Goal: Information Seeking & Learning: Compare options

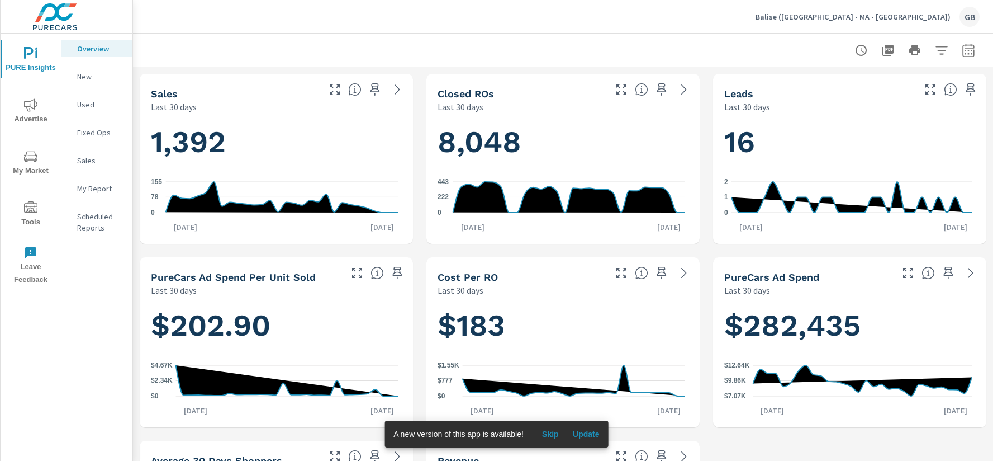
click at [962, 51] on icon "button" at bounding box center [968, 50] width 13 height 13
select select "Last 30 days"
click at [625, 22] on div "Balise ([GEOGRAPHIC_DATA] - MA - [GEOGRAPHIC_DATA]) [GEOGRAPHIC_DATA]" at bounding box center [563, 16] width 834 height 33
click at [871, 26] on div "Balise ([GEOGRAPHIC_DATA] - MA - [GEOGRAPHIC_DATA]) [GEOGRAPHIC_DATA]" at bounding box center [563, 16] width 834 height 33
click at [35, 155] on icon "nav menu" at bounding box center [30, 156] width 13 height 11
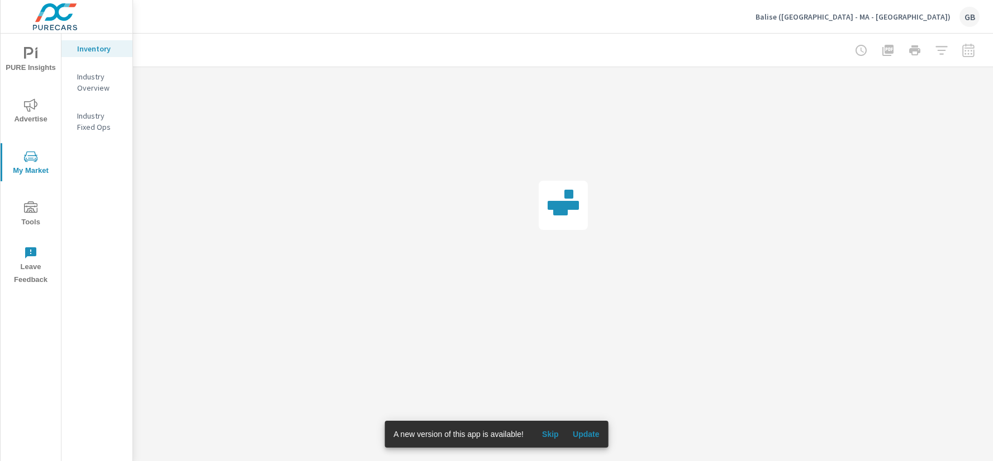
click at [35, 108] on icon "nav menu" at bounding box center [30, 104] width 13 height 13
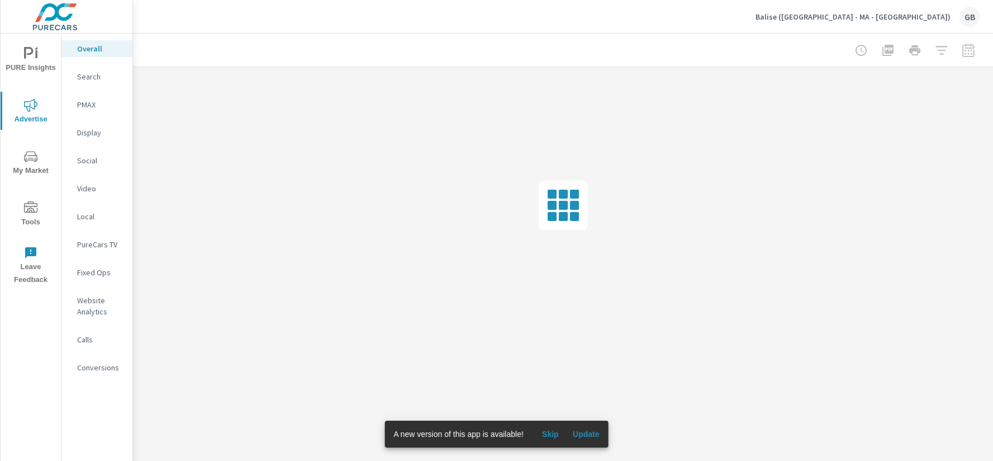
click at [969, 47] on div at bounding box center [915, 50] width 130 height 22
click at [968, 171] on div at bounding box center [563, 205] width 860 height 276
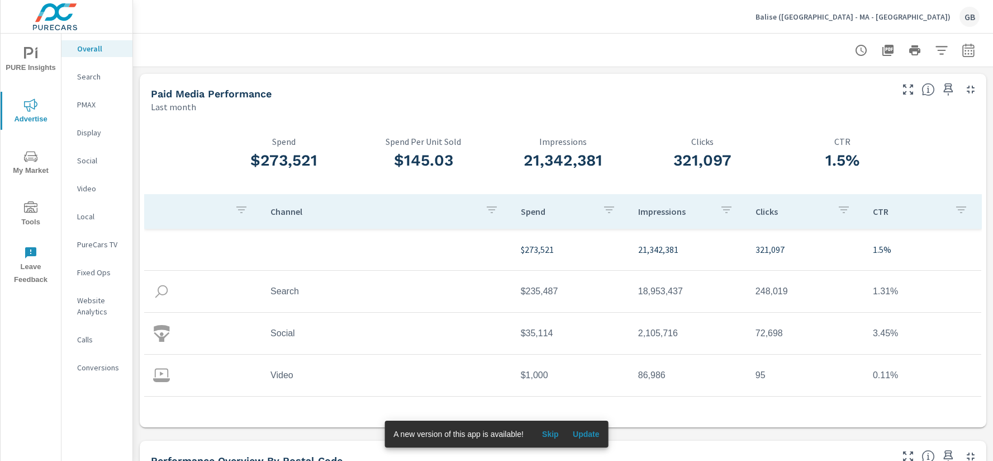
click at [917, 15] on p "Balise ([GEOGRAPHIC_DATA] - MA - [GEOGRAPHIC_DATA])" at bounding box center [853, 17] width 195 height 10
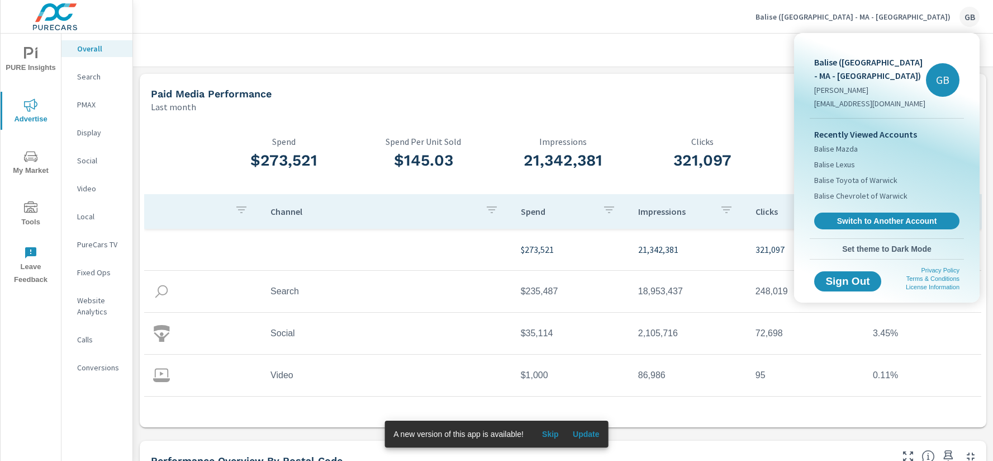
click at [605, 70] on div at bounding box center [496, 230] width 993 height 461
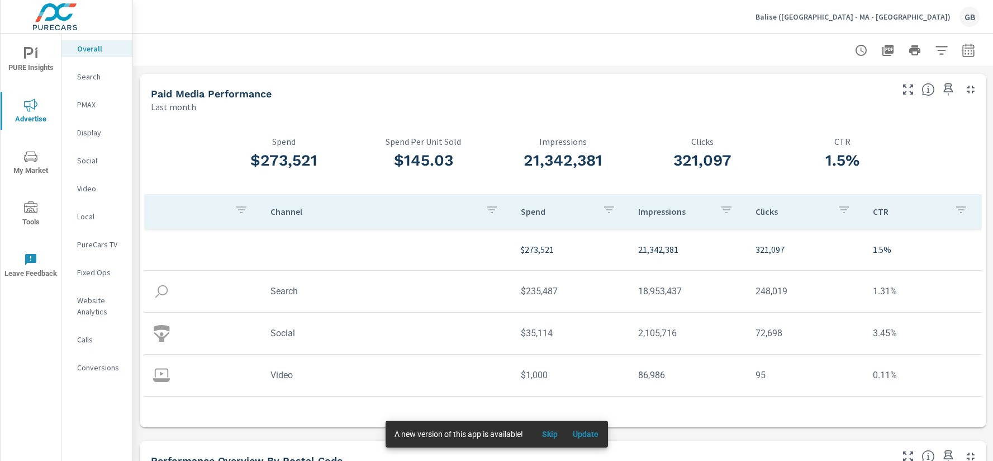
click at [970, 53] on div at bounding box center [563, 50] width 860 height 33
click at [962, 51] on icon "button" at bounding box center [968, 50] width 13 height 13
select select "Last month"
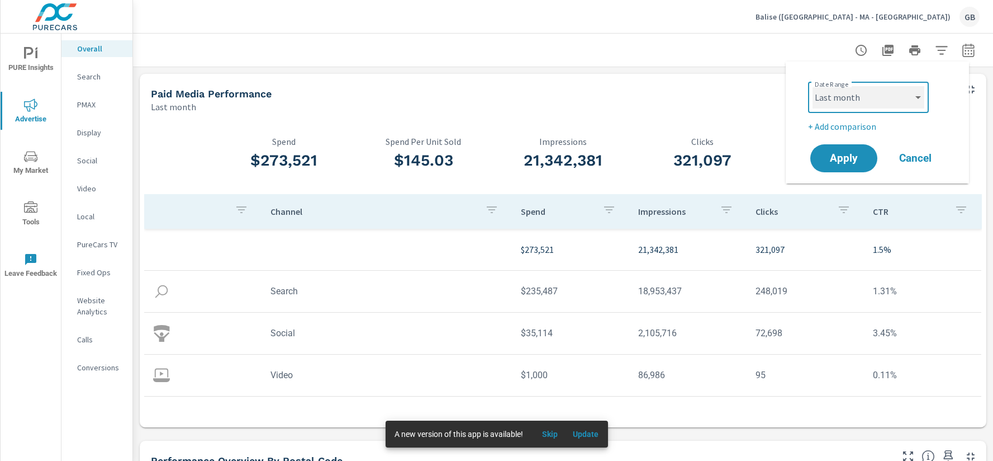
click at [861, 97] on select "Custom [DATE] Last week Last 7 days Last 14 days Last 30 days Last 45 days Last…" at bounding box center [869, 97] width 112 height 22
click at [856, 93] on select "Custom [DATE] Last week Last 7 days Last 14 days Last 30 days Last 45 days Last…" at bounding box center [869, 97] width 112 height 22
click at [842, 98] on select "Custom [DATE] Last week Last 7 days Last 14 days Last 30 days Last 45 days Last…" at bounding box center [869, 97] width 112 height 22
click at [798, 107] on div "Date Range Custom [DATE] Last week Last 7 days Last 14 days Last 30 days Last 4…" at bounding box center [877, 122] width 183 height 122
click at [827, 126] on p "+ Add comparison" at bounding box center [879, 126] width 143 height 13
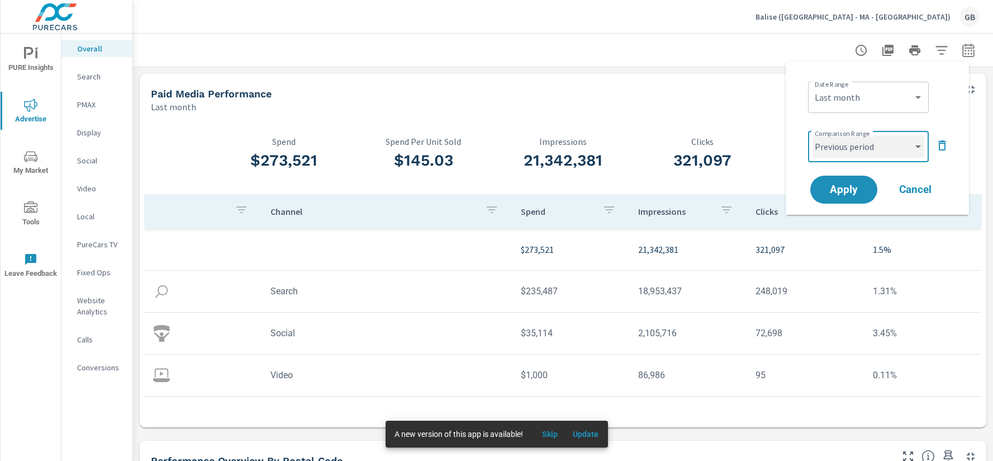
click at [860, 148] on select "Custom Previous period Previous month Previous year" at bounding box center [869, 146] width 112 height 22
click at [813, 135] on select "Custom Previous period Previous month Previous year" at bounding box center [869, 146] width 112 height 22
select select "Previous year"
click at [847, 192] on span "Apply" at bounding box center [844, 189] width 46 height 11
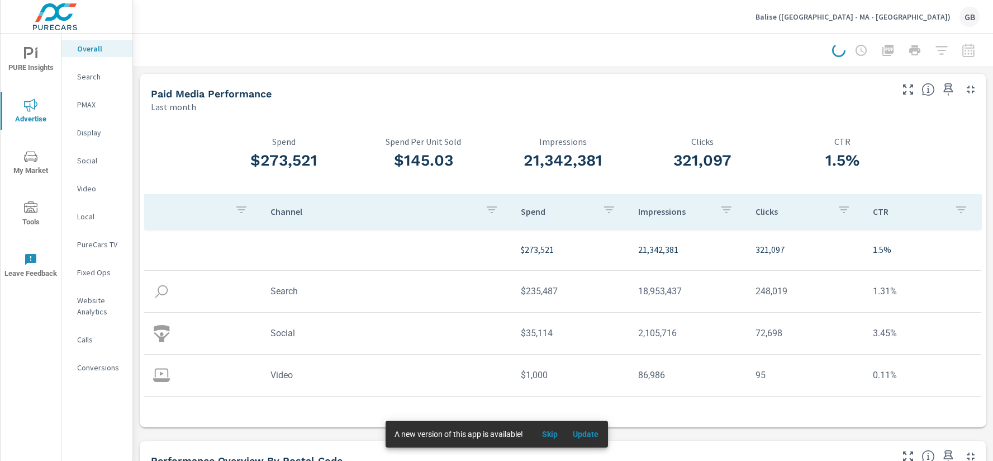
click at [0, 65] on div "PURE Insights Advertise My Market Tools Leave Feedback Overall Search PMAX Disp…" at bounding box center [66, 230] width 133 height 461
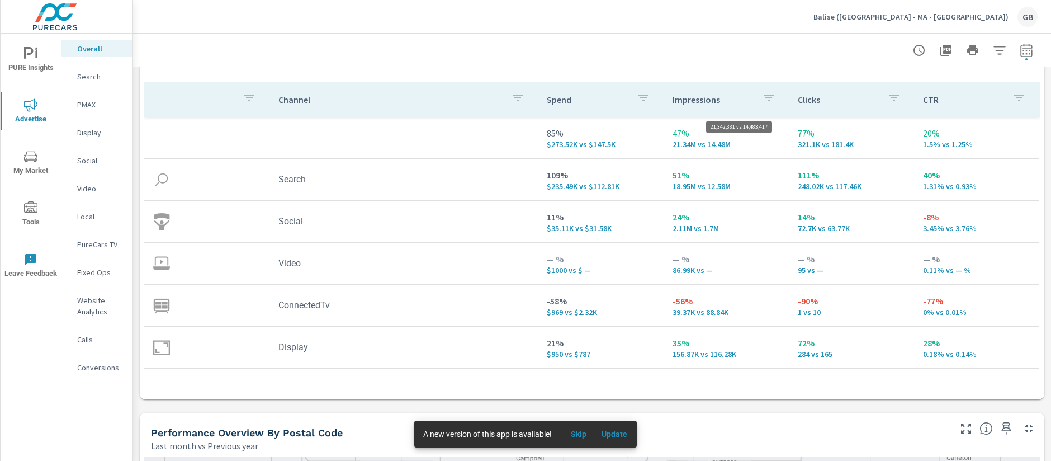
scroll to position [70, 0]
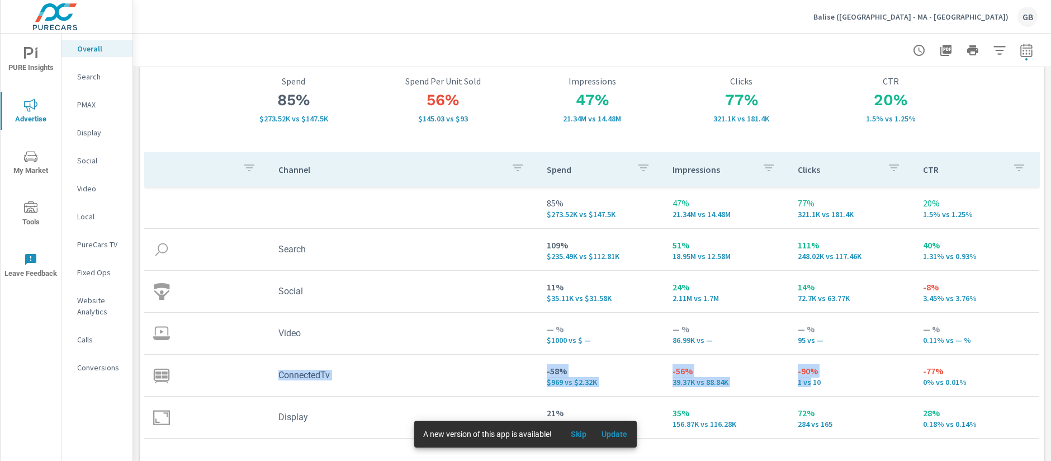
drag, startPoint x: 271, startPoint y: 377, endPoint x: 802, endPoint y: 383, distance: 531.7
click at [802, 383] on tr "ConnectedTv -58% $969 vs $2.32K -56% 39.37K vs 88.84K -90% 1 vs 10 -77% 0% vs 0…" at bounding box center [591, 375] width 895 height 42
click at [818, 380] on p "1 vs 10" at bounding box center [851, 381] width 107 height 9
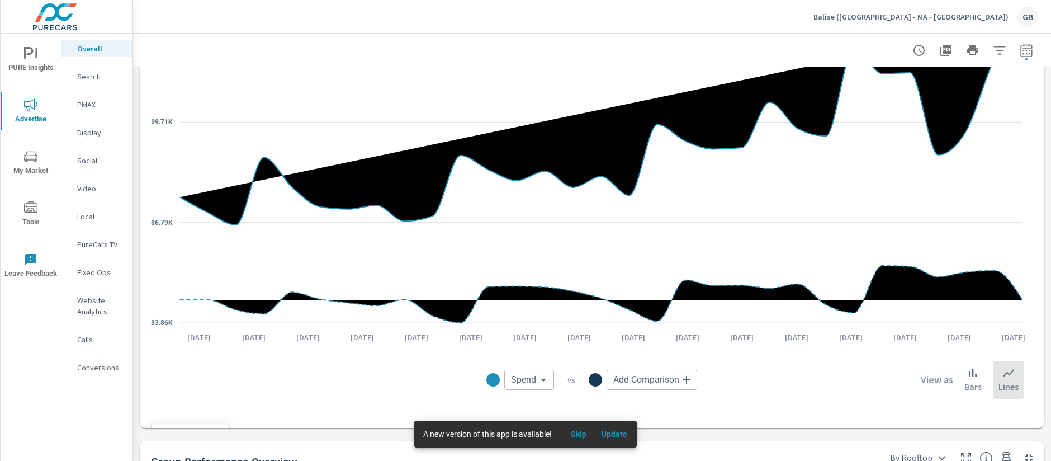
scroll to position [1118, 0]
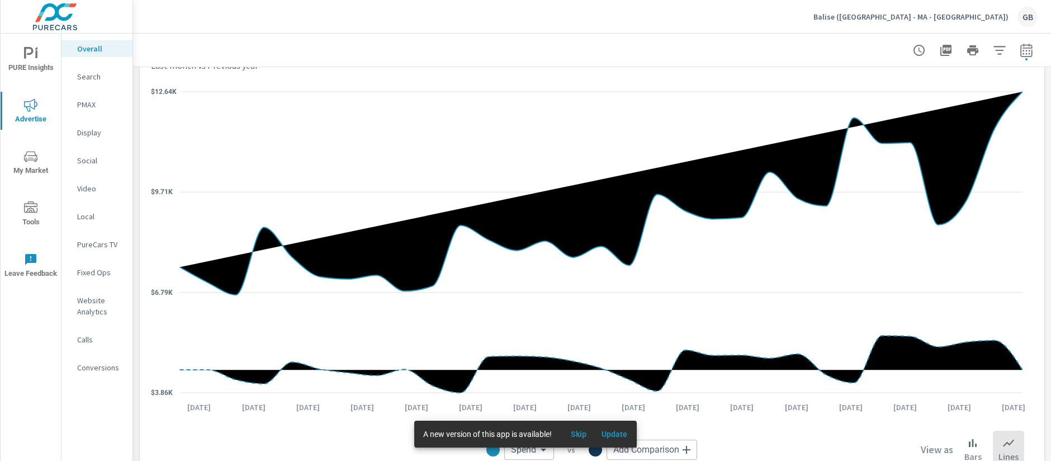
scroll to position [1258, 0]
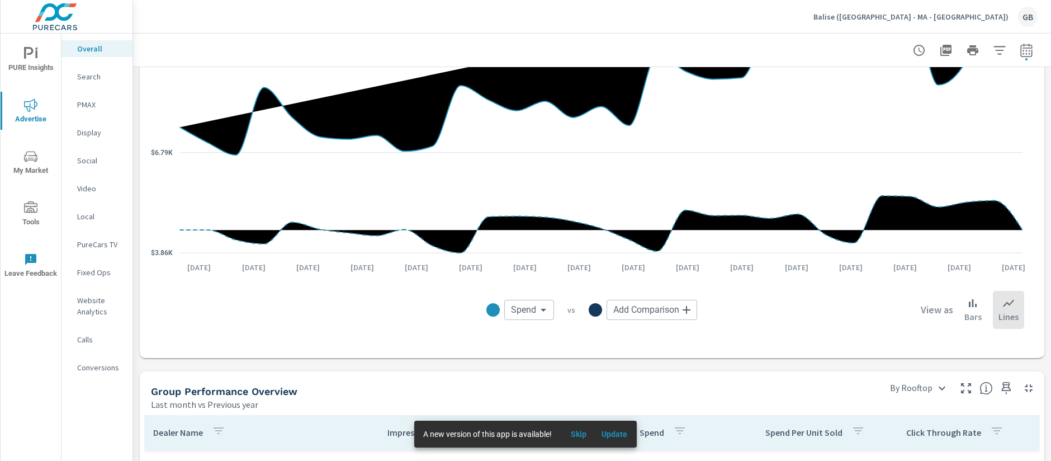
click at [528, 309] on body "PURE Insights Advertise My Market Tools Leave Feedback Overall Search PMAX Disp…" at bounding box center [525, 230] width 1051 height 461
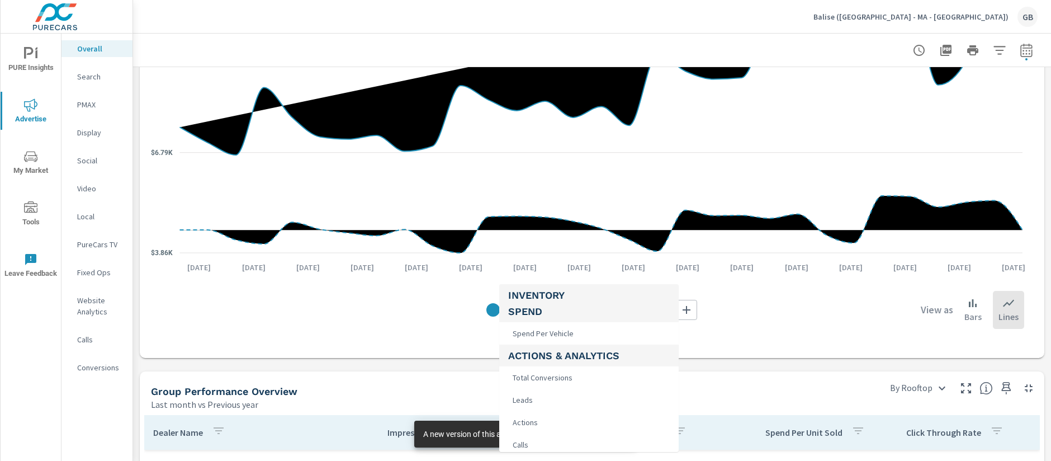
scroll to position [210, 0]
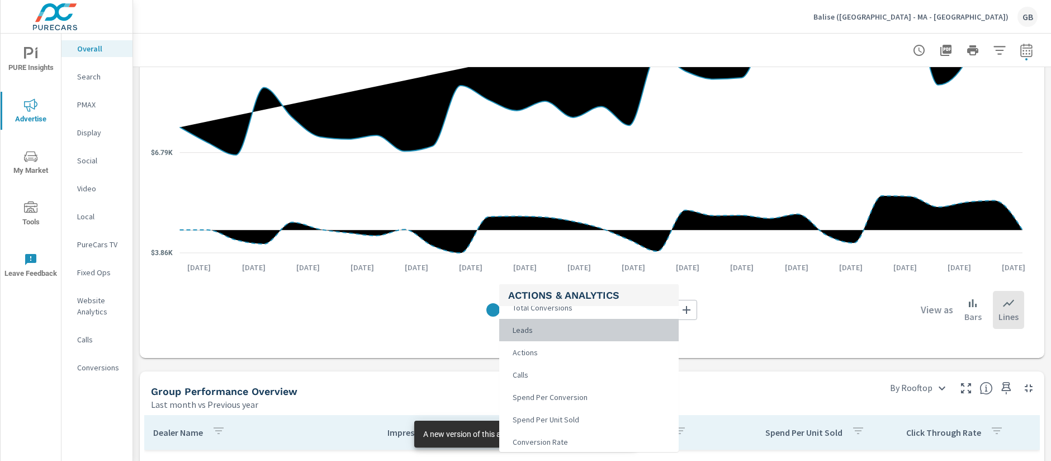
click at [534, 328] on li "Leads" at bounding box center [588, 330] width 179 height 22
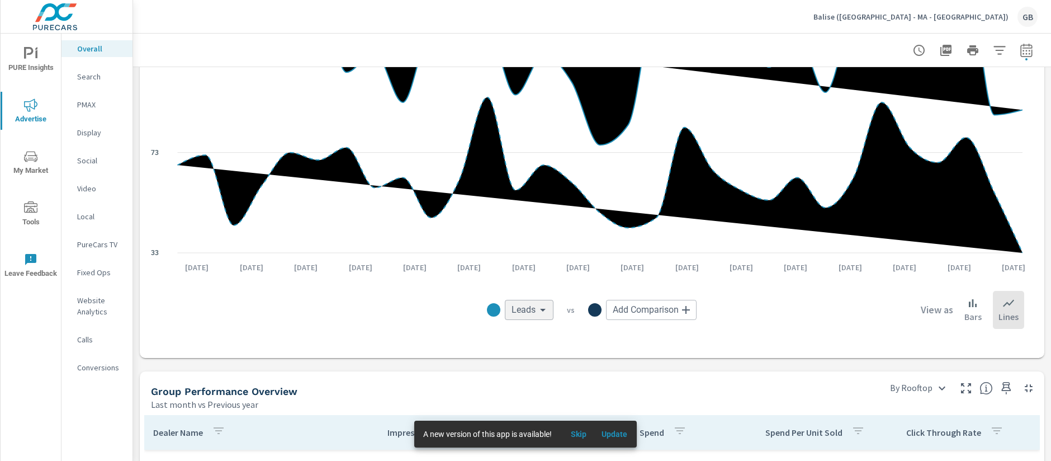
scroll to position [1188, 0]
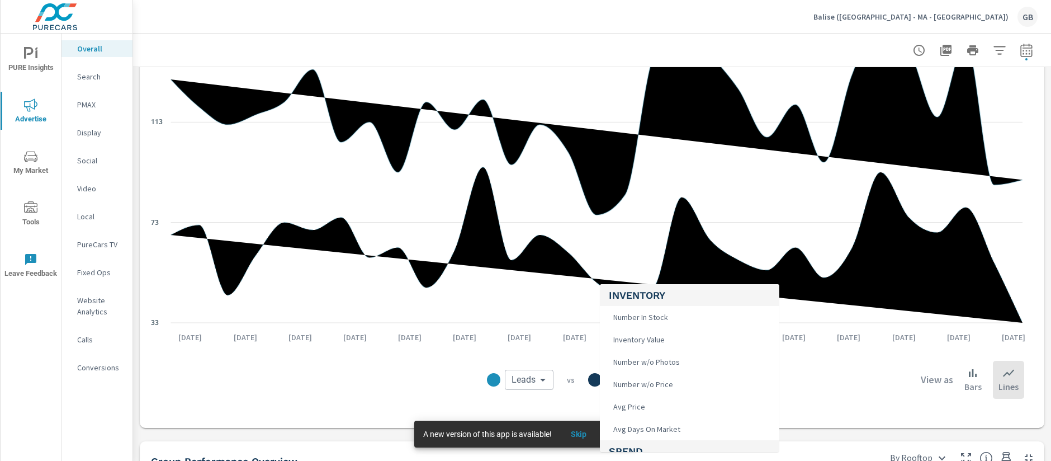
click at [659, 387] on body "PURE Insights Advertise My Market Tools Leave Feedback Overall Search PMAX Disp…" at bounding box center [525, 230] width 1051 height 461
click at [501, 367] on div at bounding box center [525, 230] width 1051 height 461
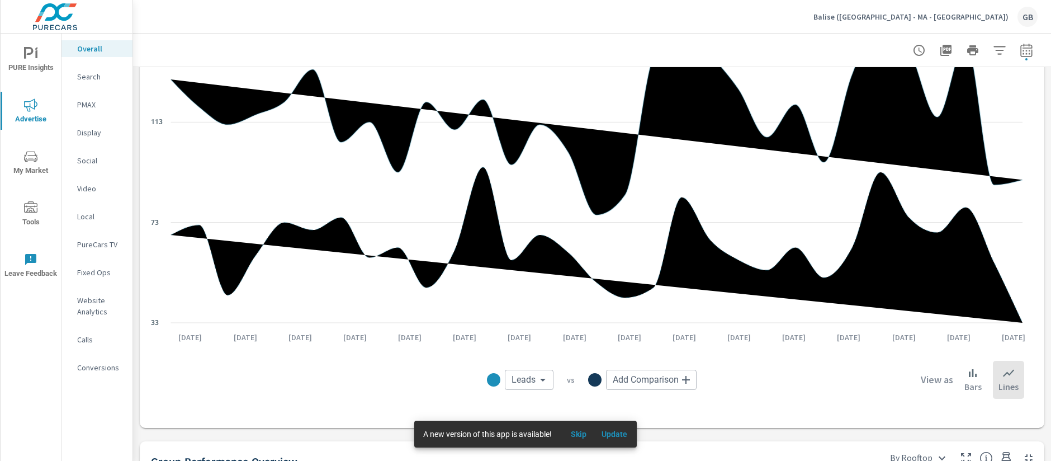
click at [516, 382] on div "Inventory Number In Stock Inventory Value Number w/o Photos Number w/o Price Av…" at bounding box center [525, 230] width 1051 height 461
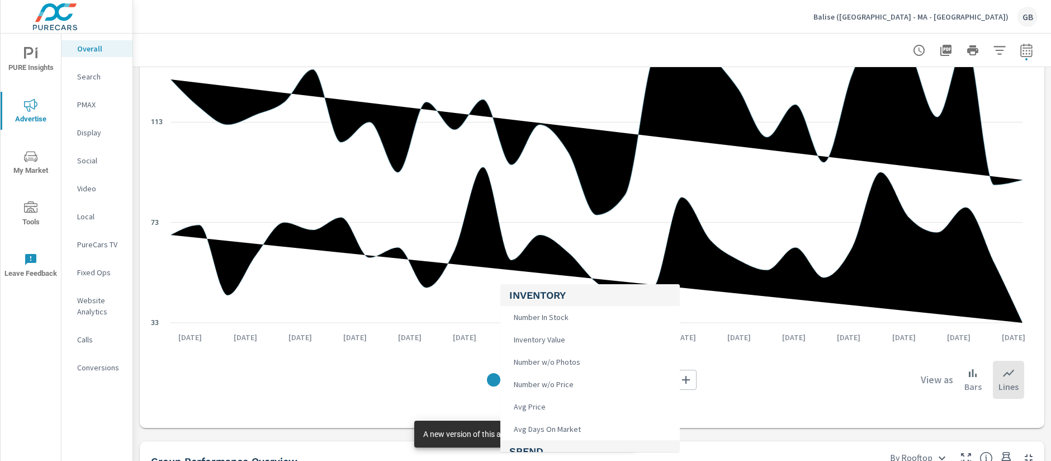
click at [546, 375] on body "PURE Insights Advertise My Market Tools Leave Feedback Overall Search PMAX Disp…" at bounding box center [525, 230] width 1051 height 461
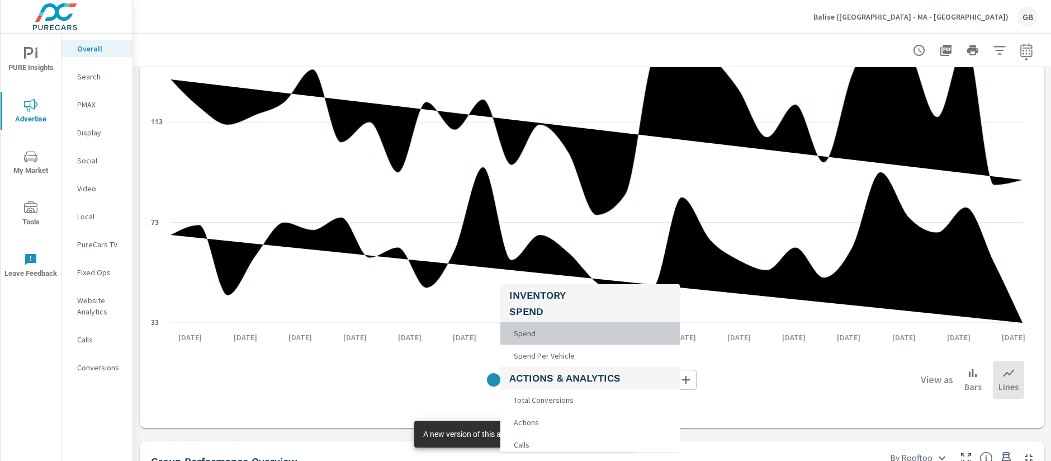
click at [537, 340] on span "Spend" at bounding box center [523, 333] width 29 height 16
type input "Spend"
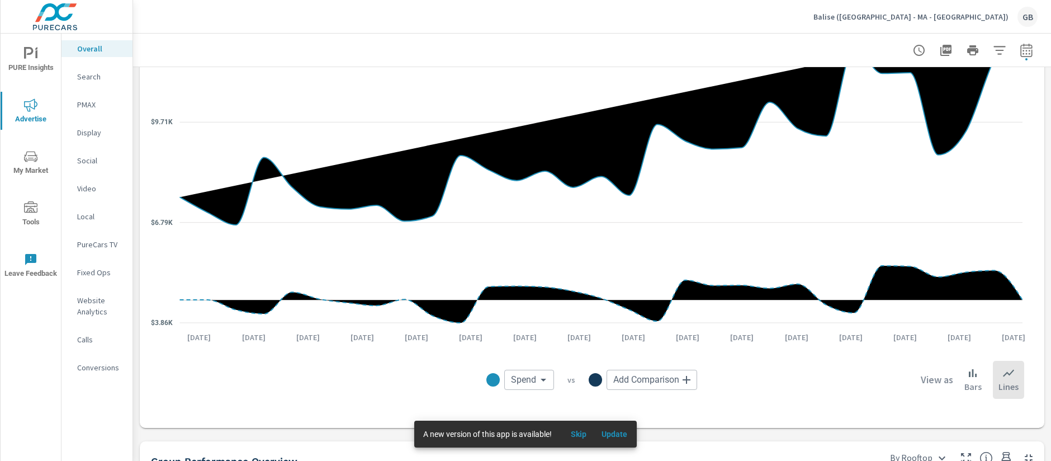
click at [631, 383] on body "PURE Insights Advertise My Market Tools Leave Feedback Overall Search PMAX Disp…" at bounding box center [525, 230] width 1051 height 461
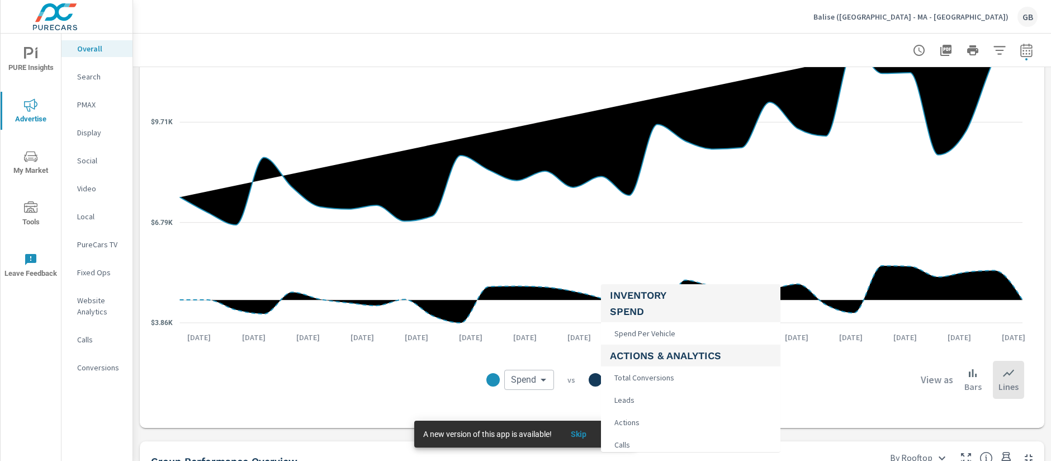
scroll to position [210, 0]
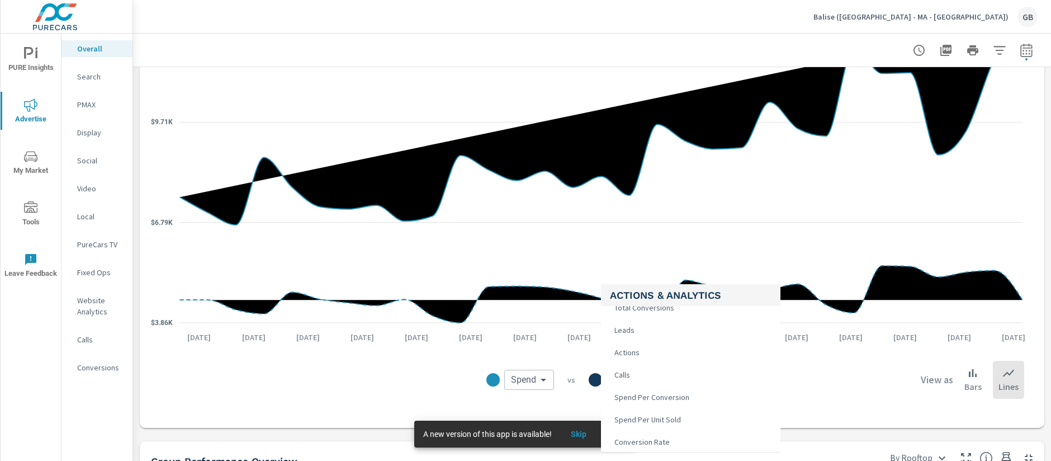
click at [635, 333] on span "Leads" at bounding box center [623, 330] width 27 height 16
type input "Leads"
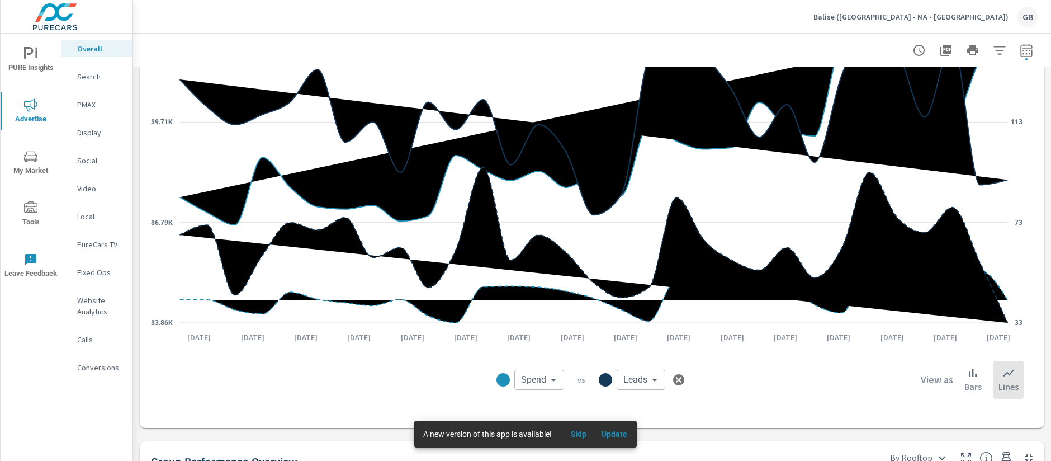
click at [385, 357] on div "Spend Spend ​ vs Leads Leads ​ View as Bars Lines" at bounding box center [592, 380] width 864 height 56
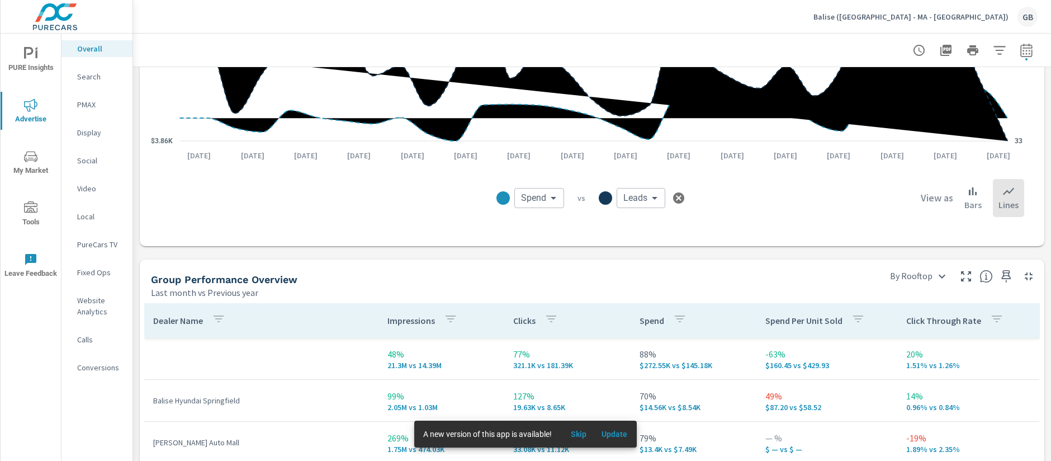
scroll to position [1398, 0]
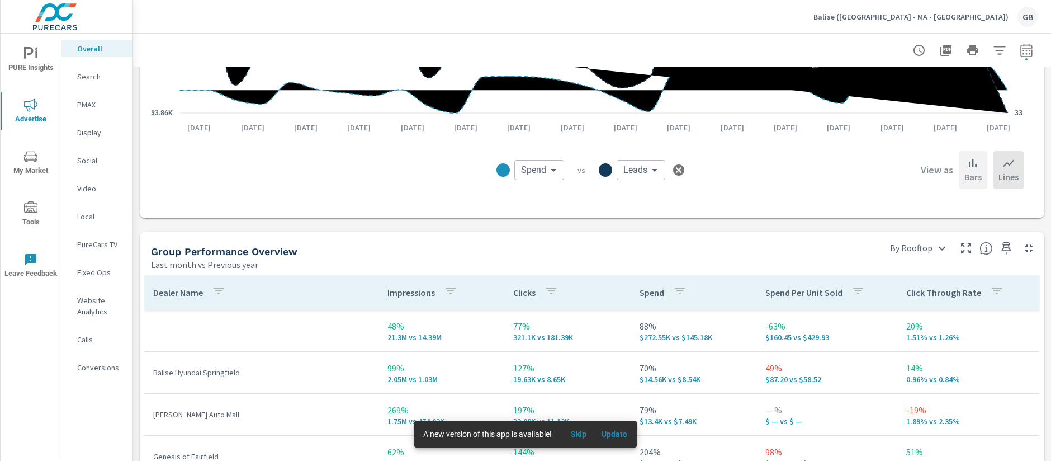
click at [966, 164] on icon at bounding box center [972, 163] width 13 height 13
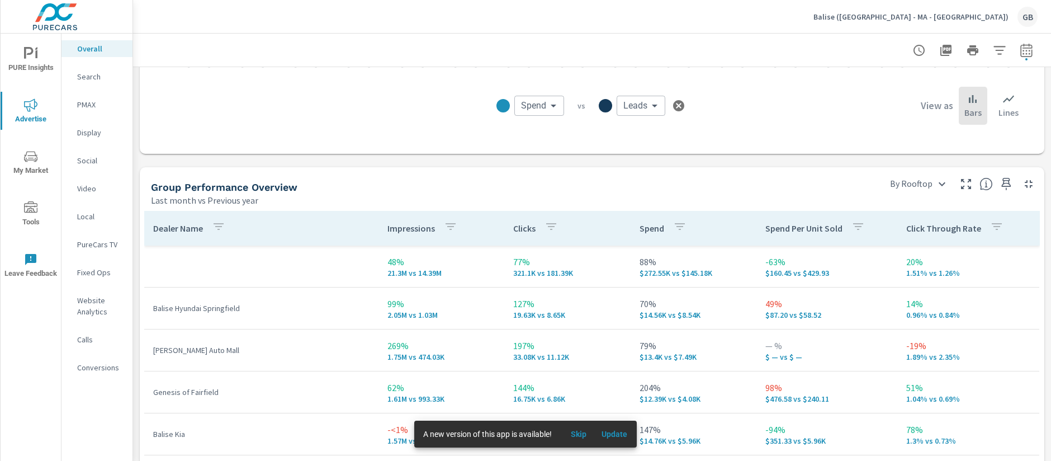
scroll to position [1467, 0]
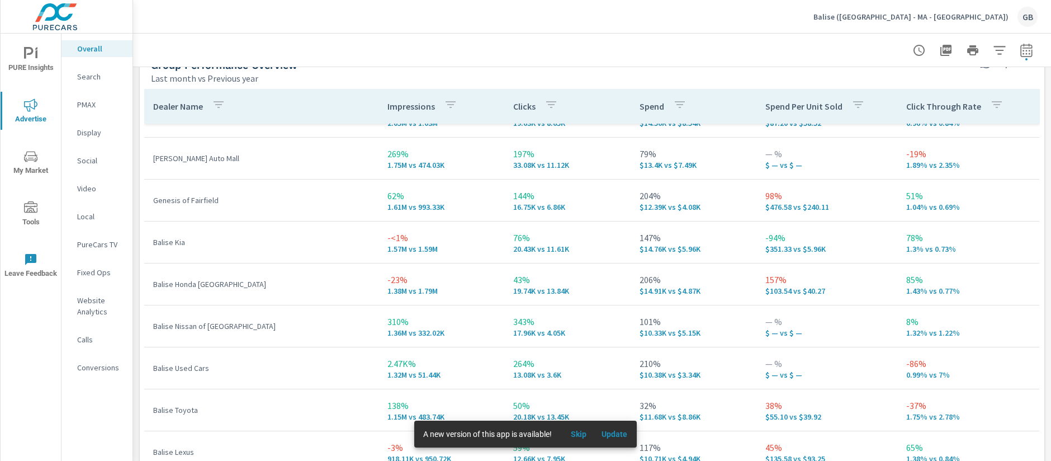
scroll to position [1607, 0]
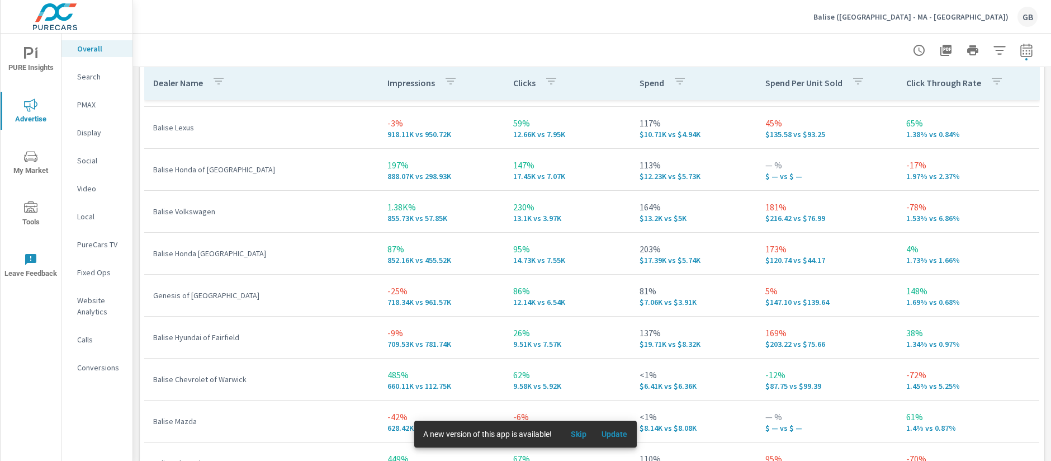
scroll to position [402, 0]
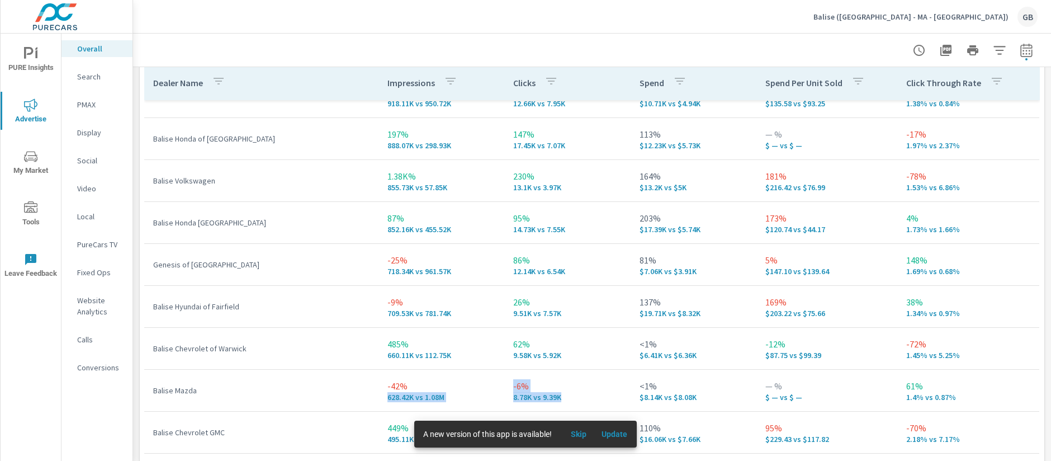
drag, startPoint x: 552, startPoint y: 399, endPoint x: 482, endPoint y: 383, distance: 70.9
click at [482, 383] on tr "Balise Mazda -42% 628.42K vs 1.08M -6% 8.78K vs 9.39K <1% $8.14K vs $8.08K — % …" at bounding box center [591, 391] width 895 height 42
click at [513, 386] on p "-6%" at bounding box center [567, 385] width 108 height 13
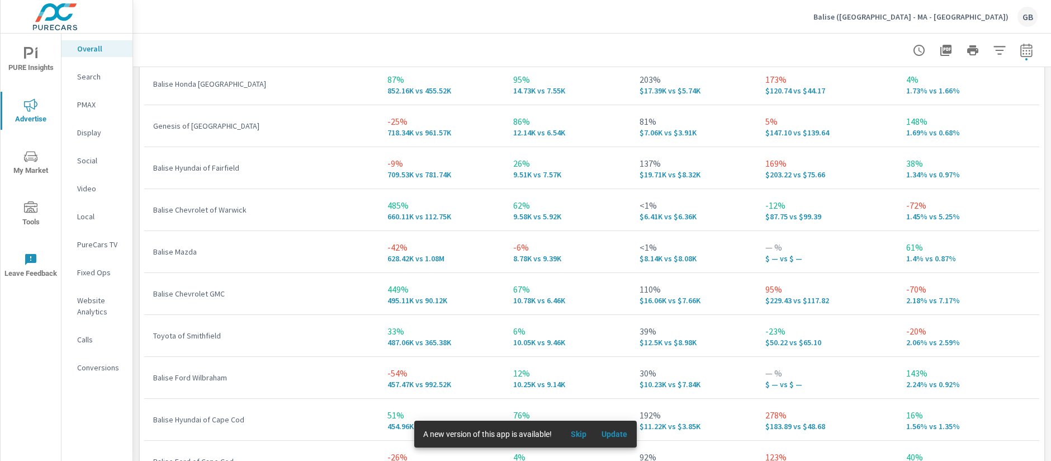
scroll to position [1747, 0]
drag, startPoint x: 556, startPoint y: 255, endPoint x: 495, endPoint y: 235, distance: 64.9
click at [504, 235] on td "-6% 8.78K vs 9.39K" at bounding box center [567, 250] width 126 height 40
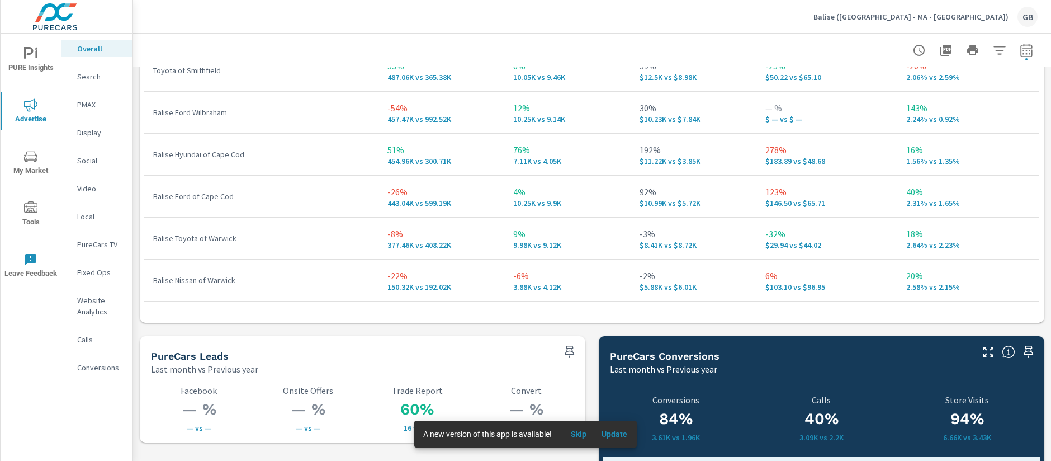
scroll to position [2026, 0]
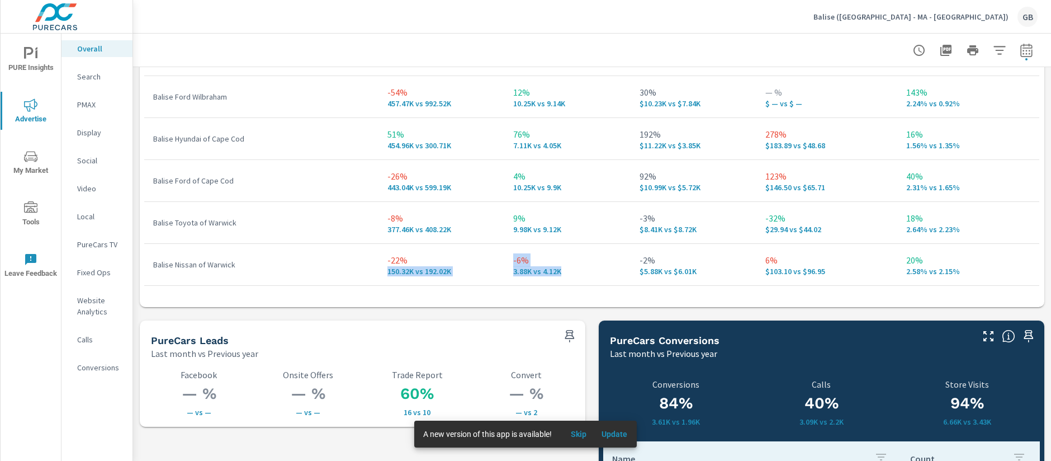
drag, startPoint x: 562, startPoint y: 273, endPoint x: 454, endPoint y: 261, distance: 108.1
click at [454, 261] on tr "Balise Nissan of Warwick -22% 150.32K vs 192.02K -6% 3.88K vs 4.12K -2% $5.88K …" at bounding box center [591, 265] width 895 height 42
click at [538, 264] on p "-6%" at bounding box center [567, 259] width 108 height 13
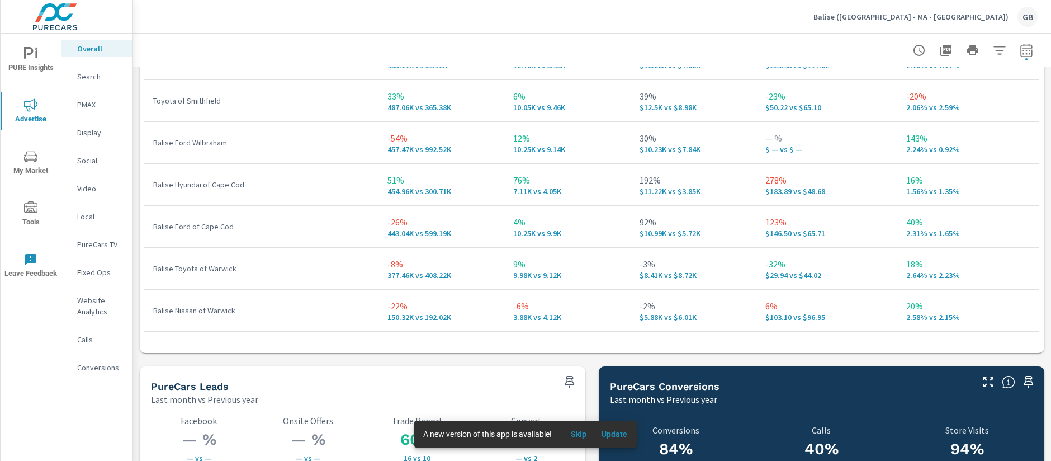
scroll to position [1957, 0]
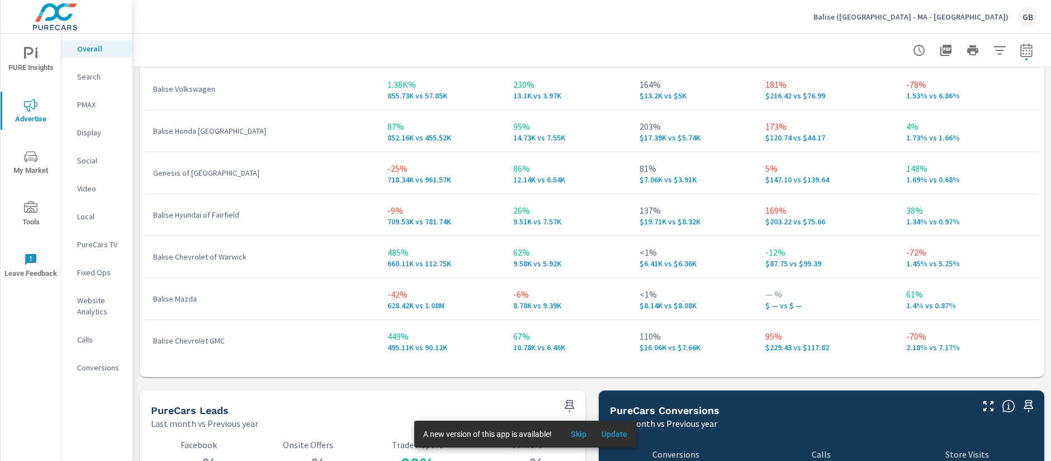
scroll to position [53, 0]
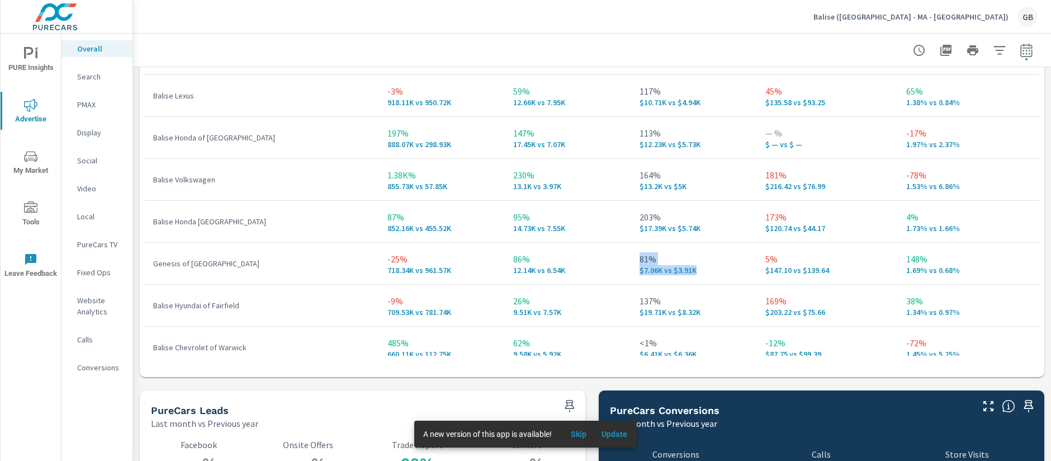
drag, startPoint x: 685, startPoint y: 269, endPoint x: 623, endPoint y: 258, distance: 63.1
click at [640, 258] on div "81% $7.06K vs $3.91K" at bounding box center [694, 263] width 108 height 22
click at [605, 254] on td "86% 12.14K vs 6.54K" at bounding box center [567, 263] width 126 height 40
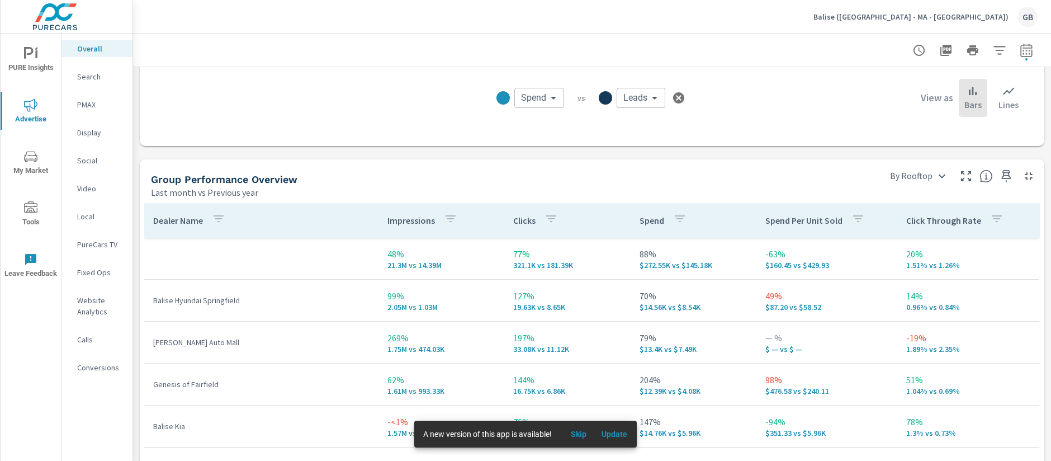
scroll to position [1467, 0]
click at [939, 53] on icon "button" at bounding box center [945, 50] width 13 height 13
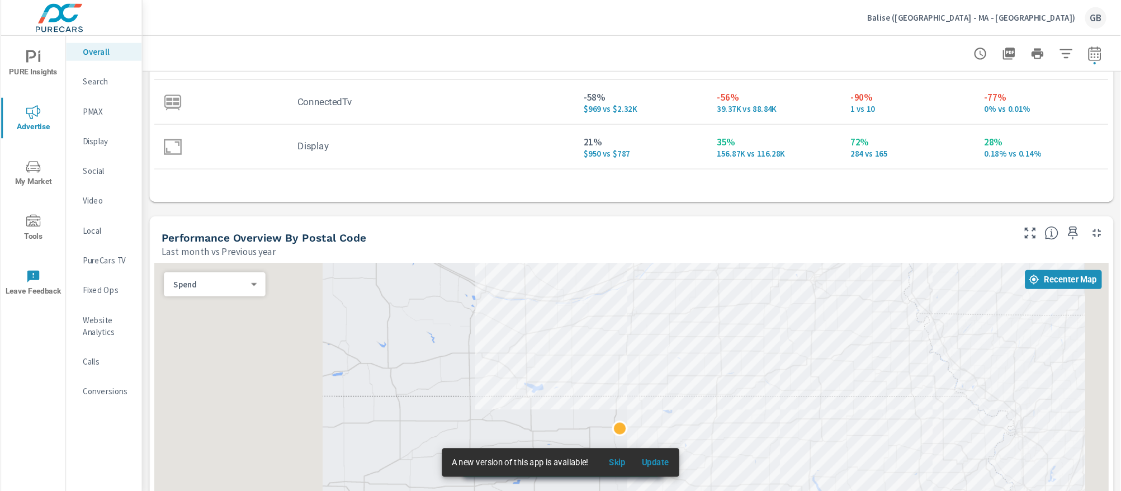
scroll to position [559, 0]
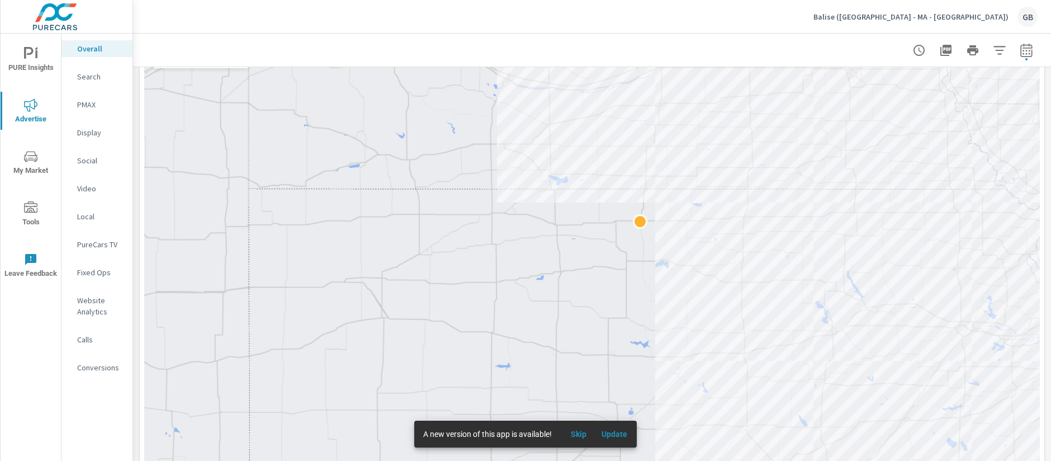
drag, startPoint x: 465, startPoint y: 217, endPoint x: 272, endPoint y: 213, distance: 193.5
click at [250, 229] on div at bounding box center [592, 288] width 896 height 502
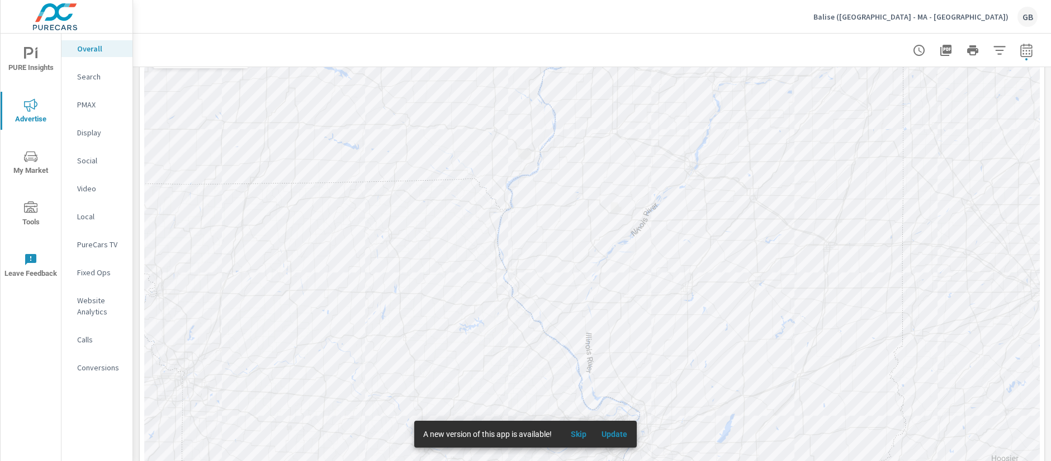
drag, startPoint x: 757, startPoint y: 157, endPoint x: 191, endPoint y: 198, distance: 568.4
click at [192, 203] on div at bounding box center [592, 288] width 896 height 502
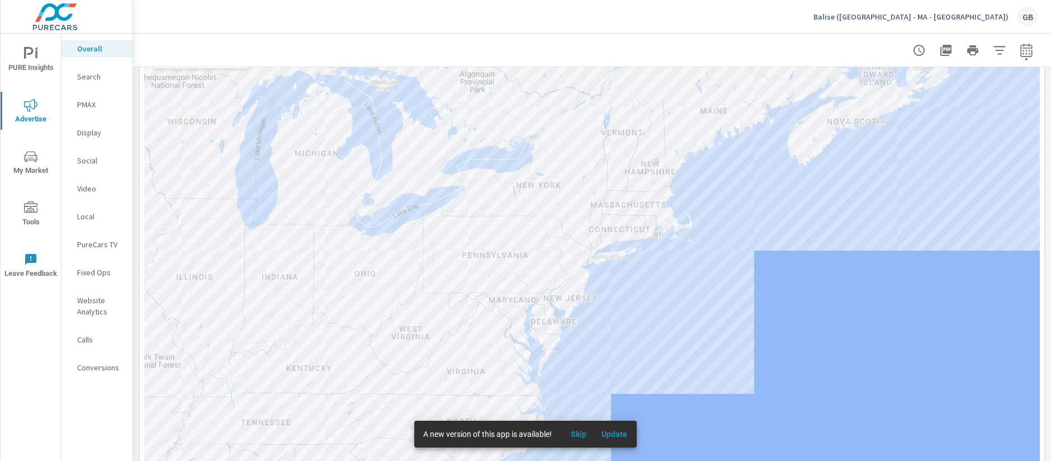
drag, startPoint x: 696, startPoint y: 201, endPoint x: 552, endPoint y: 269, distance: 159.5
click at [552, 269] on div at bounding box center [592, 288] width 896 height 502
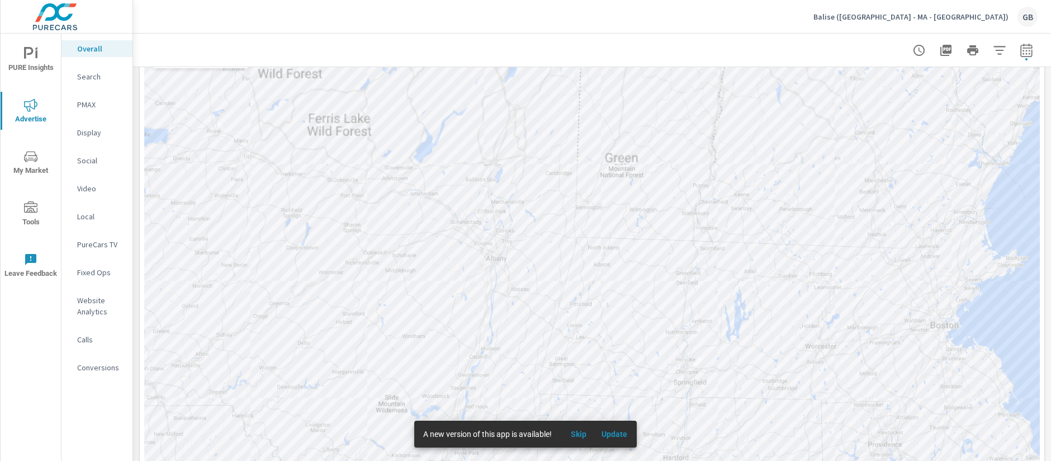
drag, startPoint x: 312, startPoint y: 124, endPoint x: 356, endPoint y: 206, distance: 93.0
click at [355, 226] on div at bounding box center [592, 288] width 896 height 502
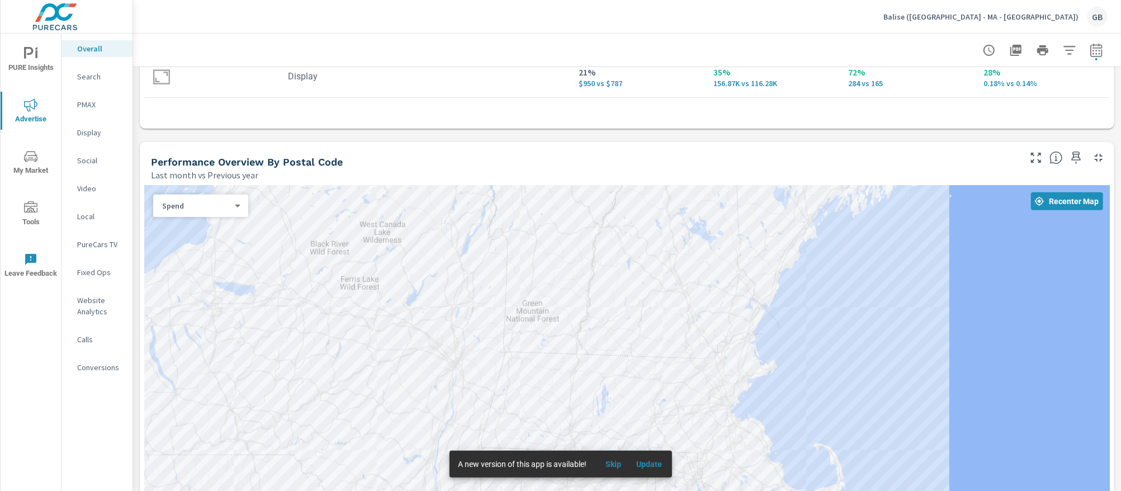
scroll to position [410, 0]
click at [235, 209] on body "PURE Insights Advertise My Market Tools Leave Feedback Overall Search PMAX Disp…" at bounding box center [560, 245] width 1121 height 491
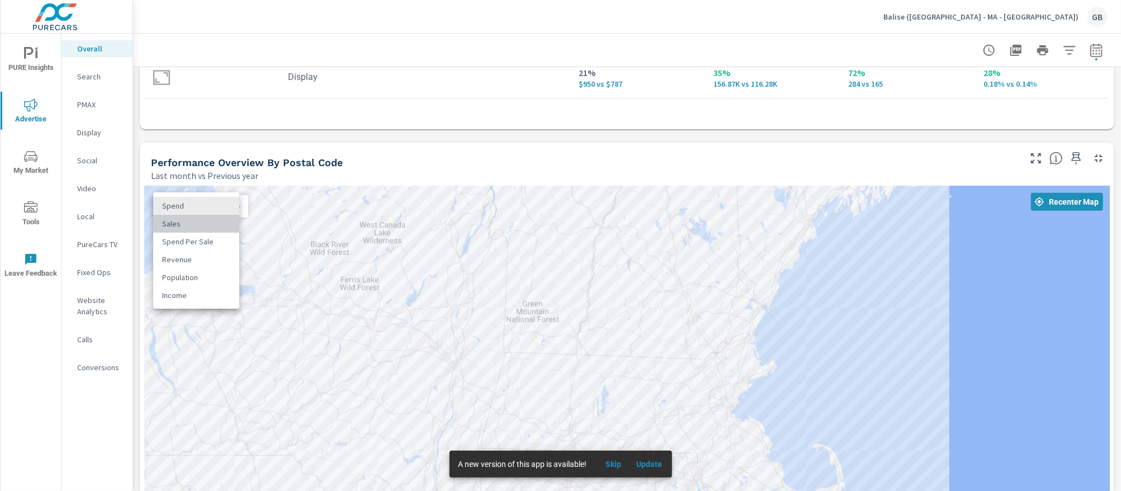
click at [190, 221] on li "Sales" at bounding box center [196, 224] width 86 height 18
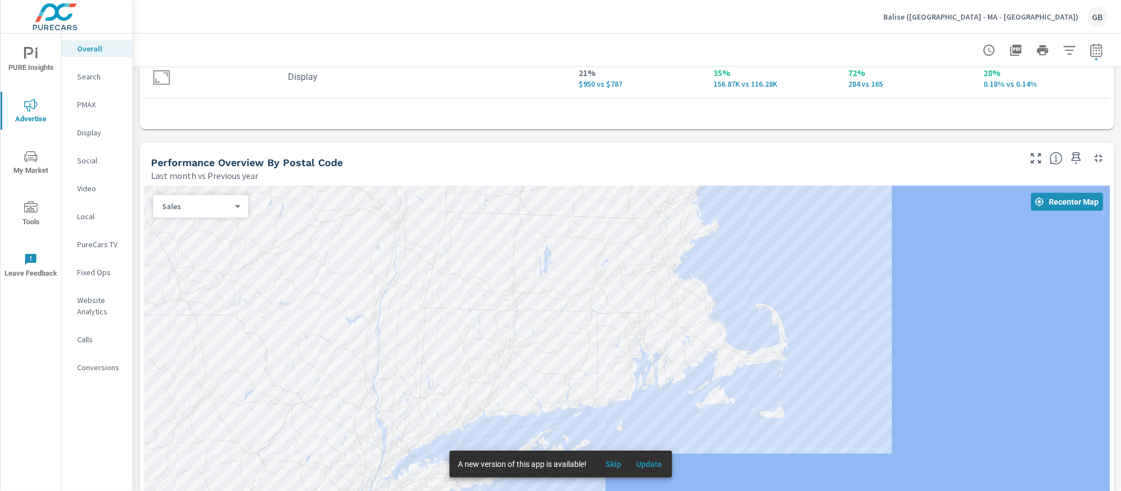
drag, startPoint x: 379, startPoint y: 297, endPoint x: 325, endPoint y: 184, distance: 125.8
click at [325, 184] on div "← Move left → Move right ↑ Move up ↓ Move down + Zoom in - Zoom out Home Jump l…" at bounding box center [627, 455] width 974 height 546
click at [186, 206] on body "PURE Insights Advertise My Market Tools Leave Feedback Overall Search PMAX Disp…" at bounding box center [560, 245] width 1121 height 491
click at [186, 206] on li "Sales" at bounding box center [196, 206] width 86 height 18
click at [840, 156] on div "Performance Overview By Postal Code" at bounding box center [584, 162] width 867 height 13
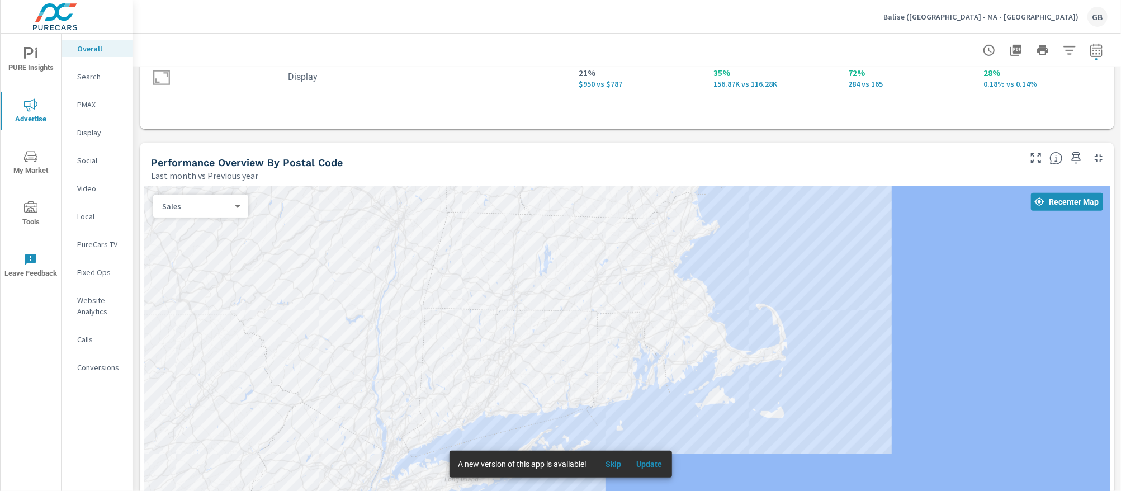
click at [616, 460] on span "Skip" at bounding box center [613, 464] width 27 height 10
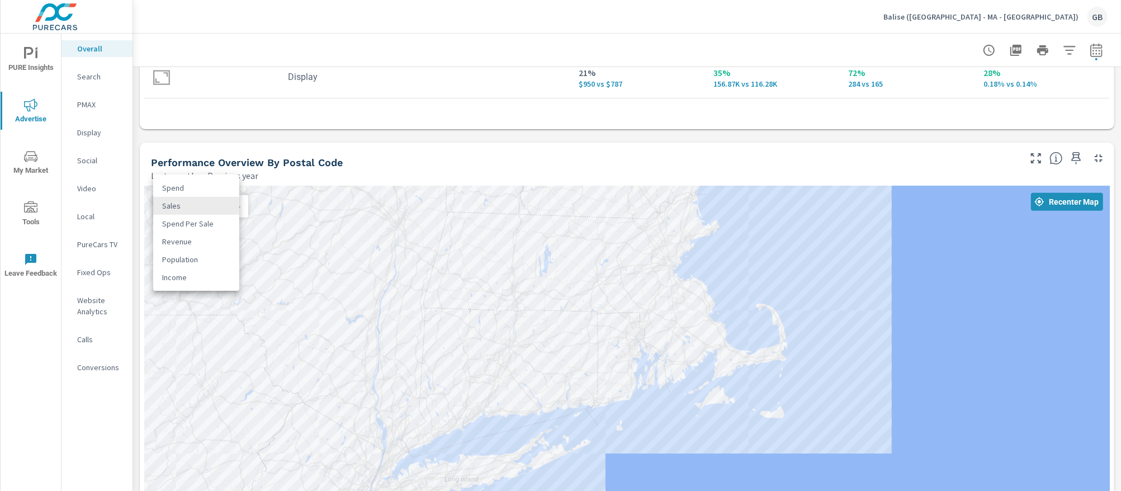
click at [185, 205] on body "PURE Insights Advertise My Market Tools Leave Feedback Overall Search PMAX Disp…" at bounding box center [560, 245] width 1121 height 491
click at [187, 188] on li "Spend" at bounding box center [196, 188] width 86 height 18
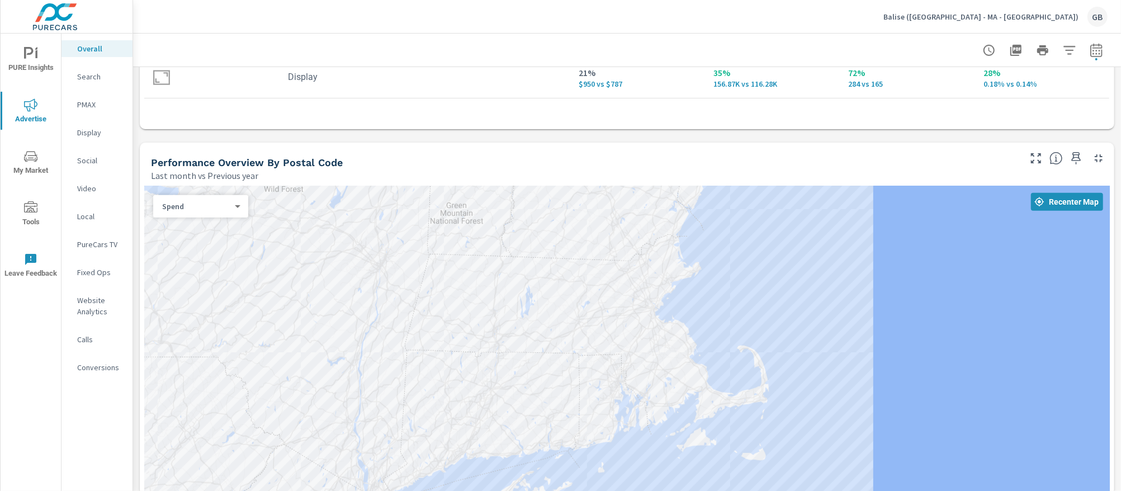
drag, startPoint x: 840, startPoint y: 316, endPoint x: 821, endPoint y: 360, distance: 47.3
click at [821, 360] on div at bounding box center [626, 437] width 965 height 502
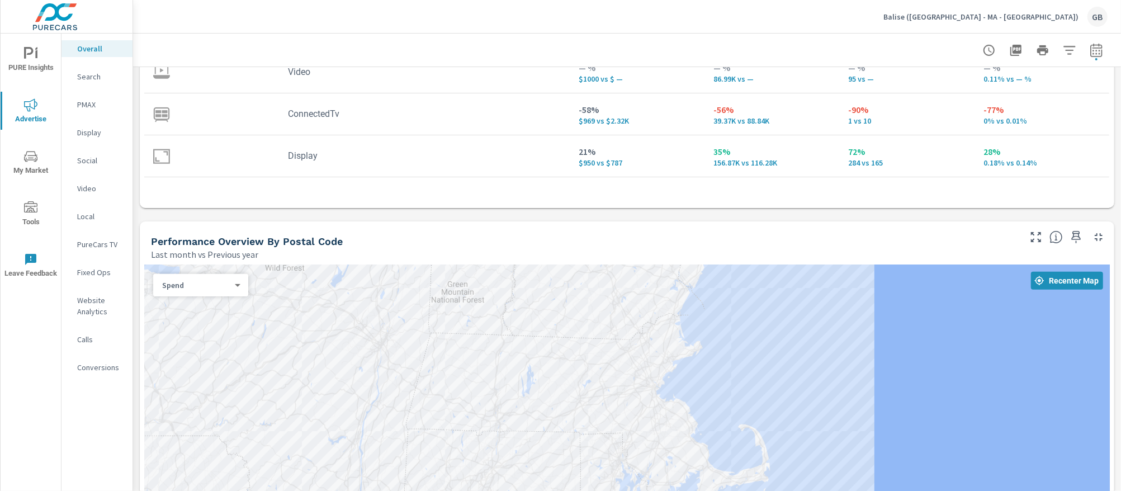
scroll to position [485, 0]
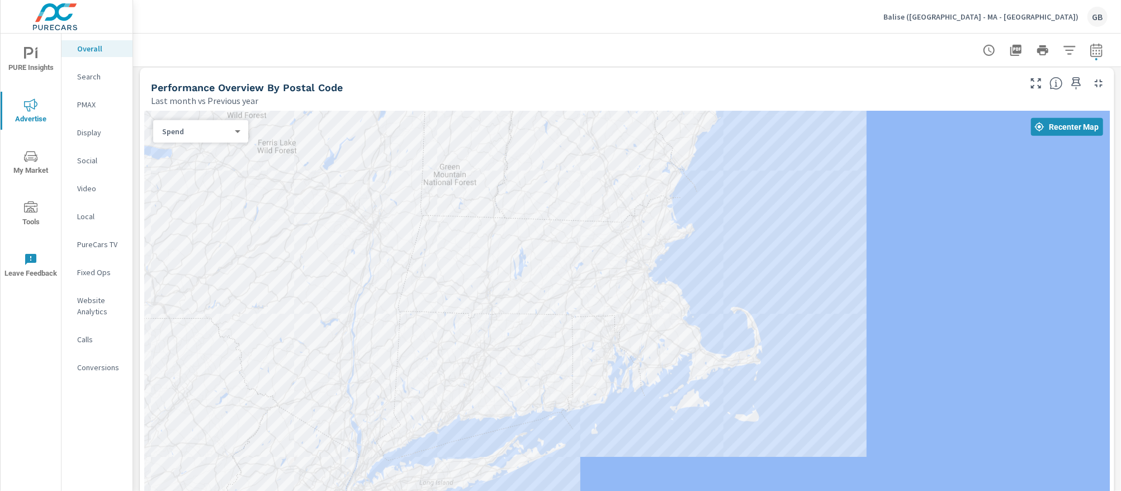
drag, startPoint x: 802, startPoint y: 240, endPoint x: 771, endPoint y: 282, distance: 51.5
click at [793, 278] on div at bounding box center [626, 362] width 965 height 502
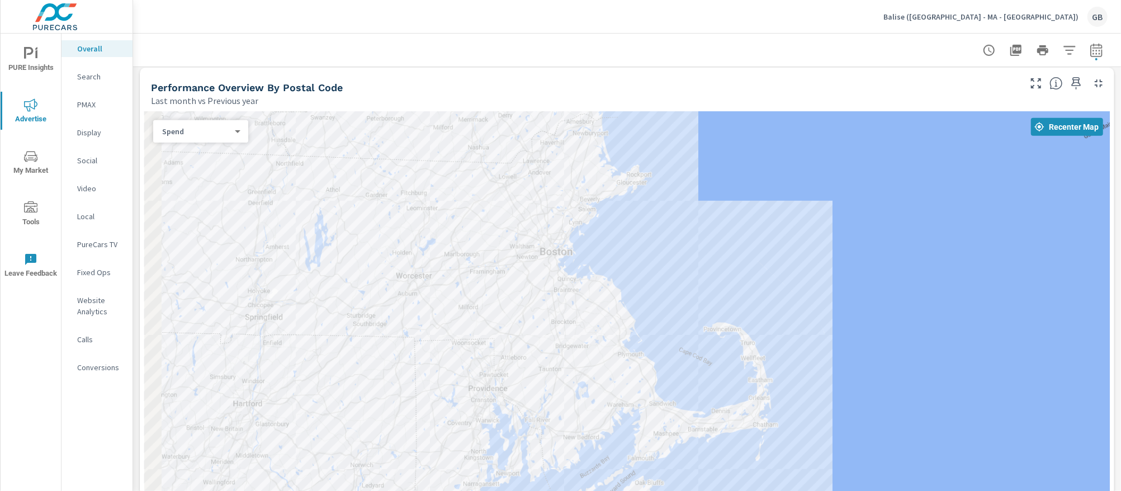
drag, startPoint x: 728, startPoint y: 283, endPoint x: 784, endPoint y: 262, distance: 59.8
click at [841, 261] on div at bounding box center [626, 362] width 965 height 502
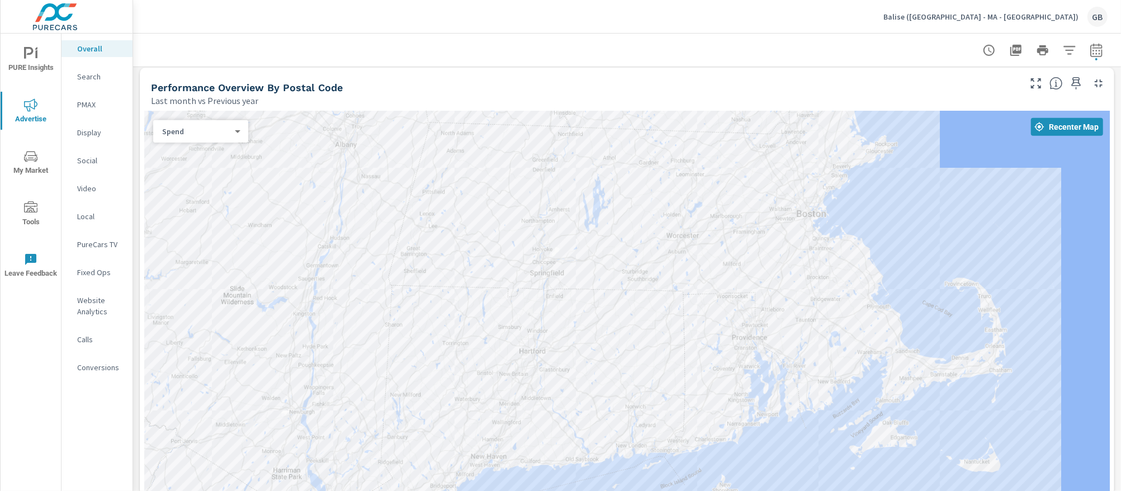
drag, startPoint x: 798, startPoint y: 264, endPoint x: 882, endPoint y: 242, distance: 86.8
click at [882, 242] on div at bounding box center [626, 362] width 965 height 502
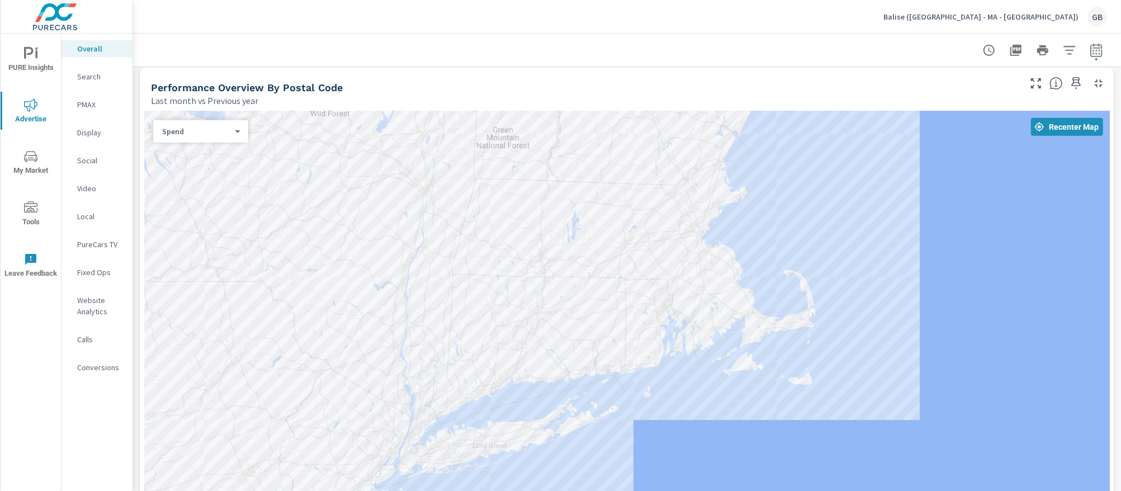
drag, startPoint x: 775, startPoint y: 286, endPoint x: 699, endPoint y: 301, distance: 78.0
click at [699, 301] on div at bounding box center [626, 362] width 965 height 502
click at [993, 51] on icon "button" at bounding box center [1015, 50] width 11 height 11
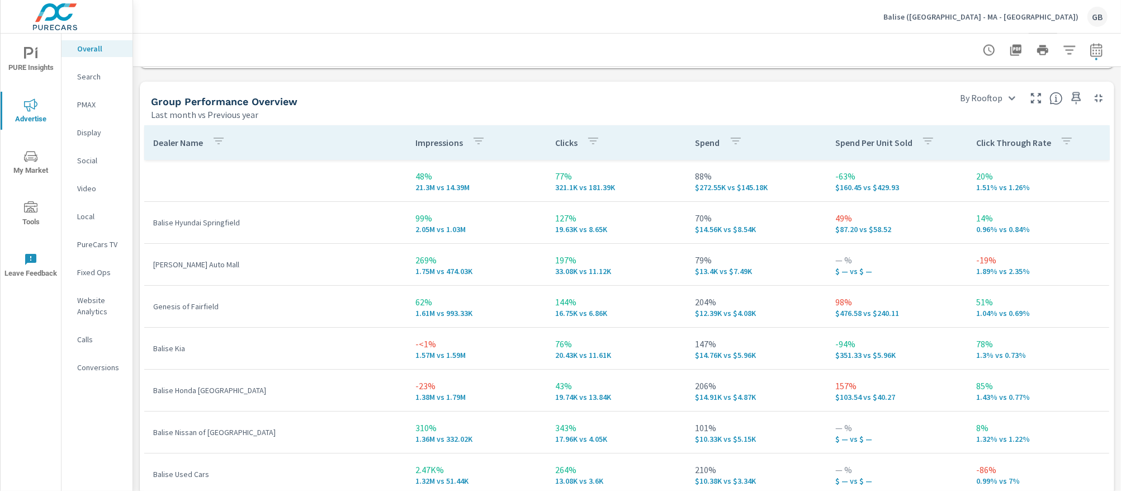
scroll to position [1535, 0]
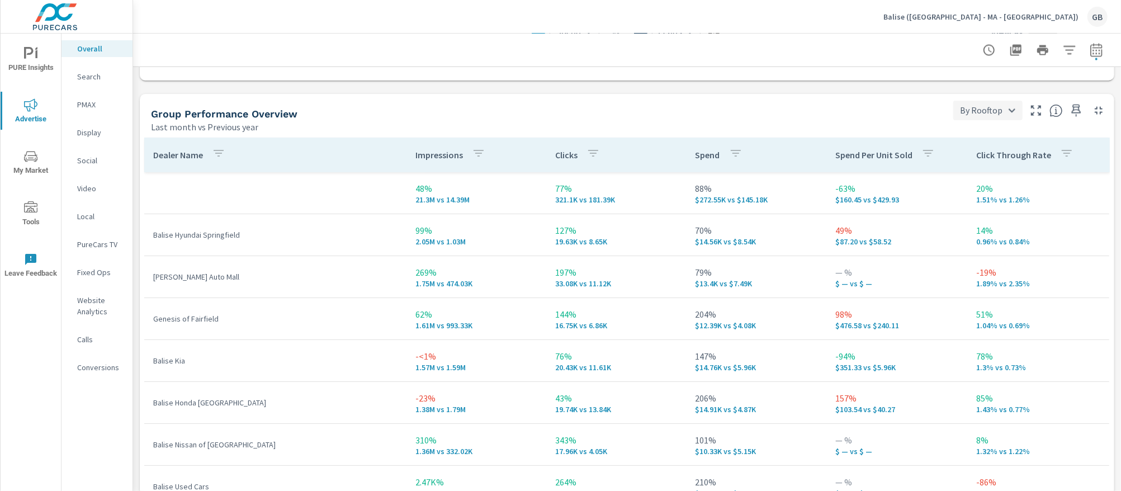
click at [980, 105] on body "PURE Insights Advertise My Market Tools Leave Feedback Overall Search PMAX Disp…" at bounding box center [560, 245] width 1121 height 491
click at [980, 105] on div at bounding box center [560, 245] width 1121 height 491
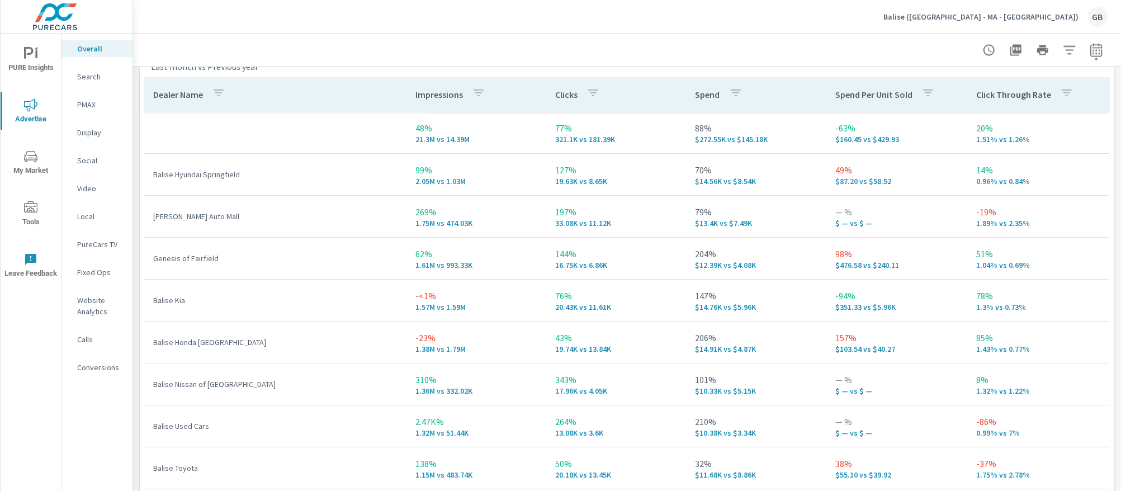
scroll to position [1684, 0]
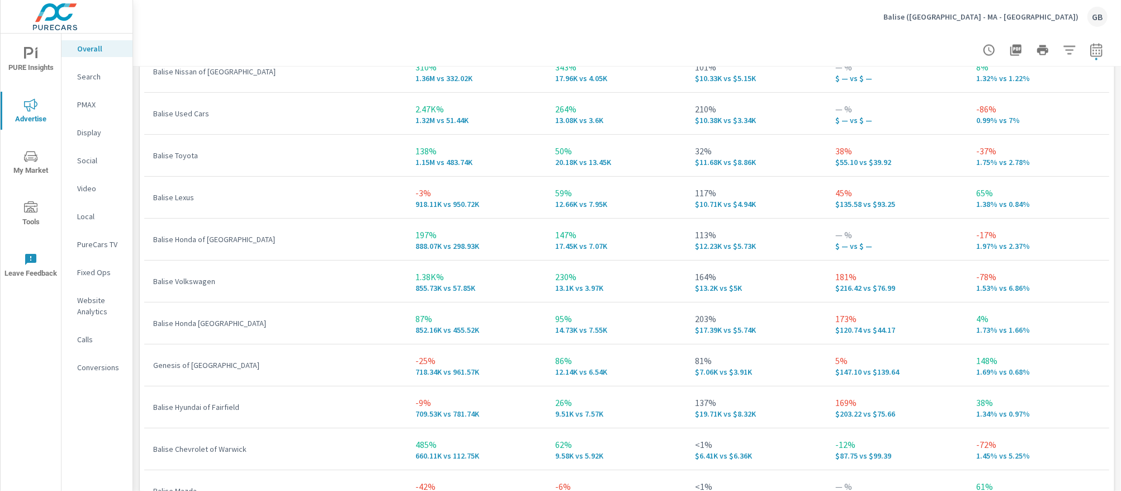
scroll to position [402, 0]
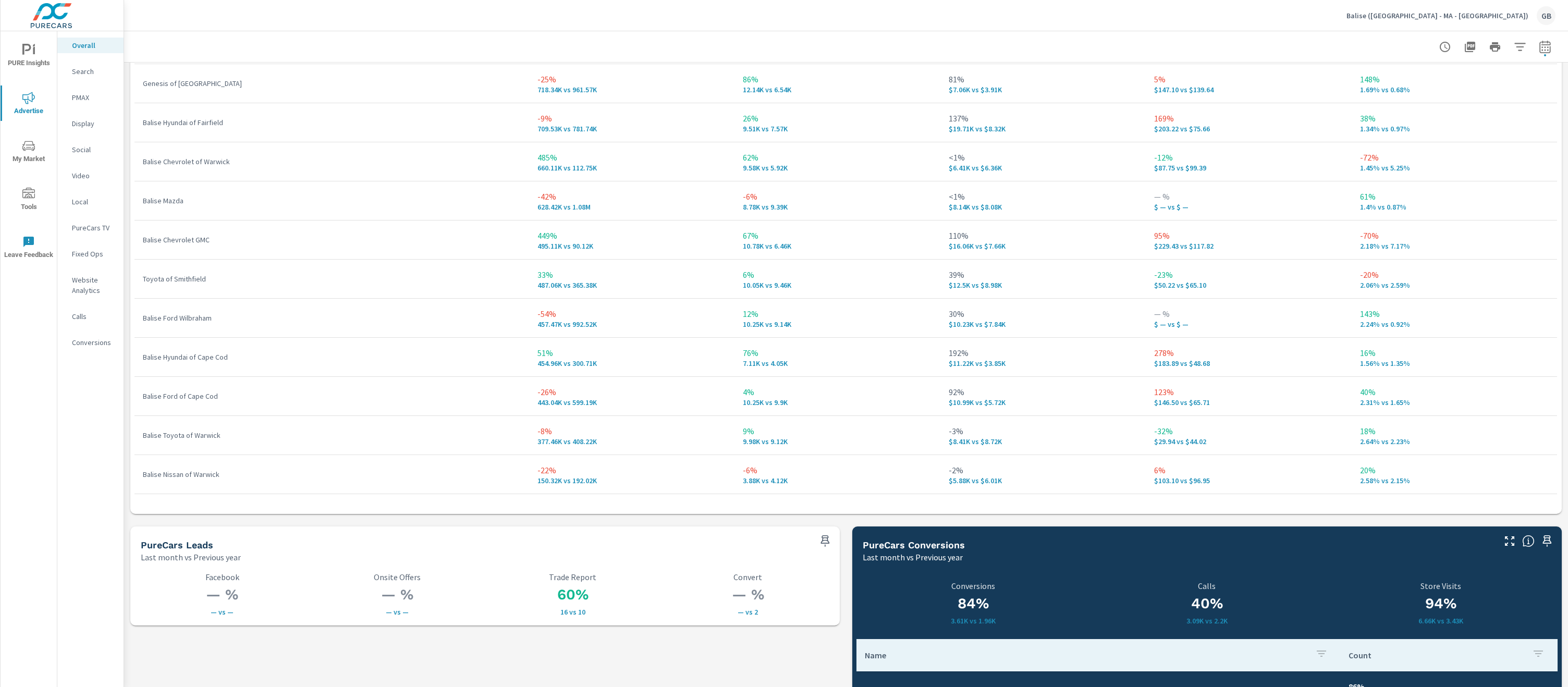
scroll to position [1605, 0]
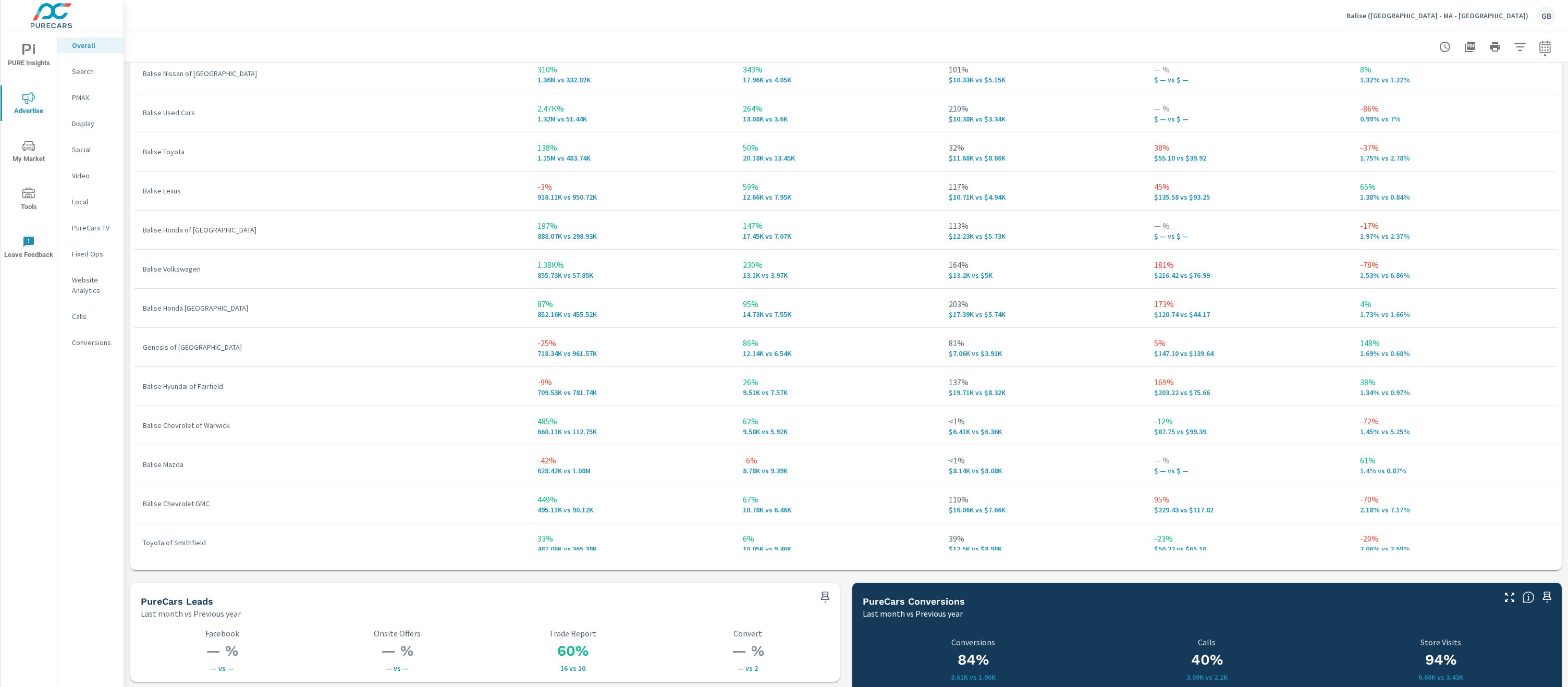
scroll to position [31, 0]
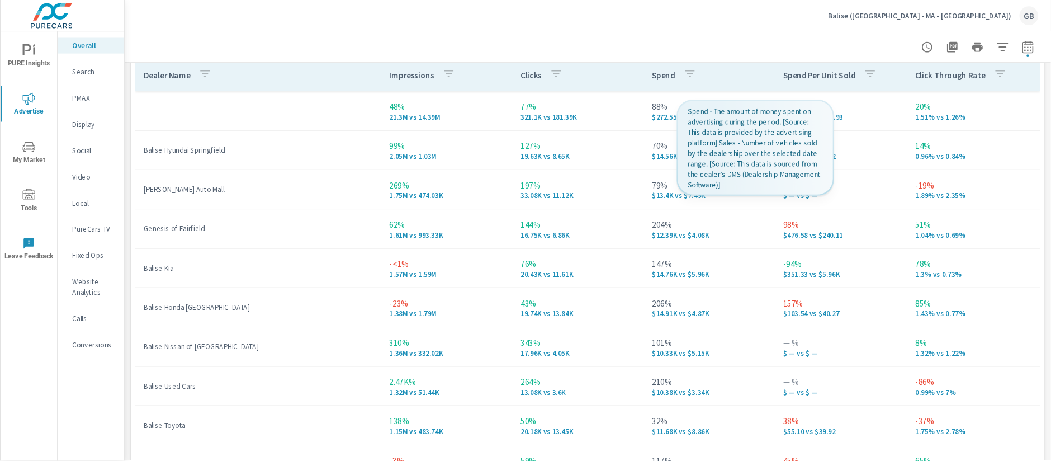
scroll to position [1610, 0]
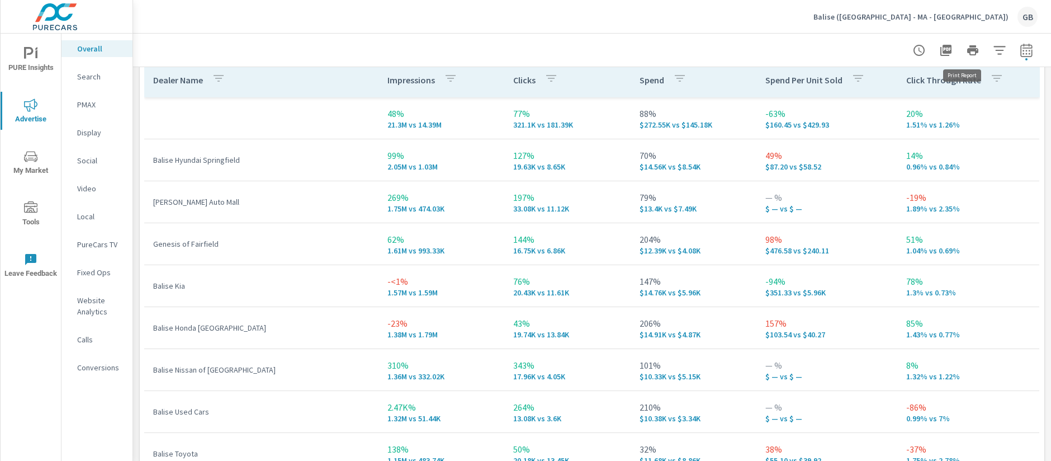
click at [966, 51] on icon "button" at bounding box center [972, 50] width 13 height 13
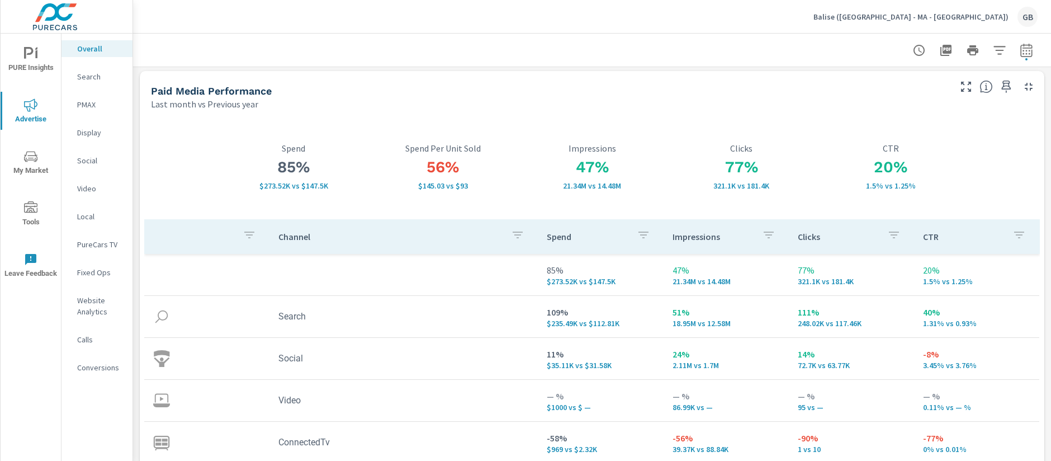
scroll to position [0, 0]
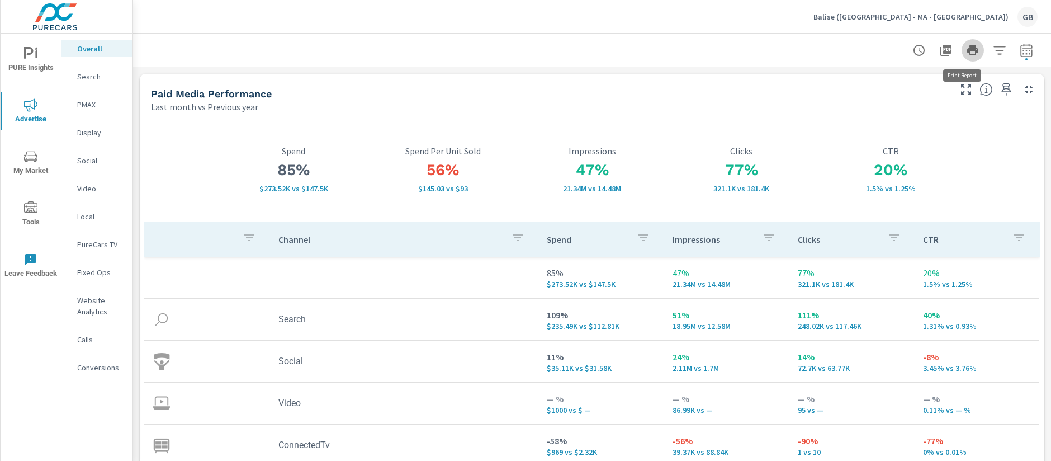
click at [967, 50] on icon "button" at bounding box center [972, 50] width 11 height 10
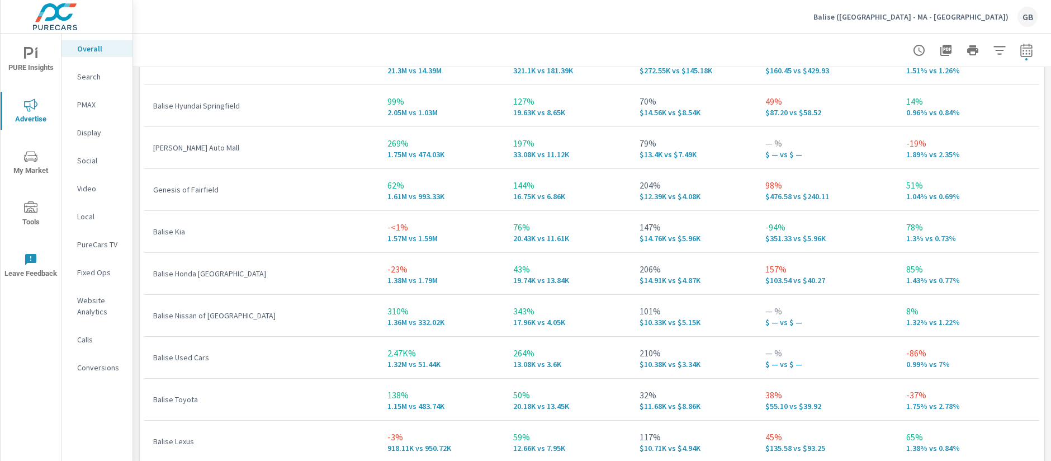
scroll to position [1677, 0]
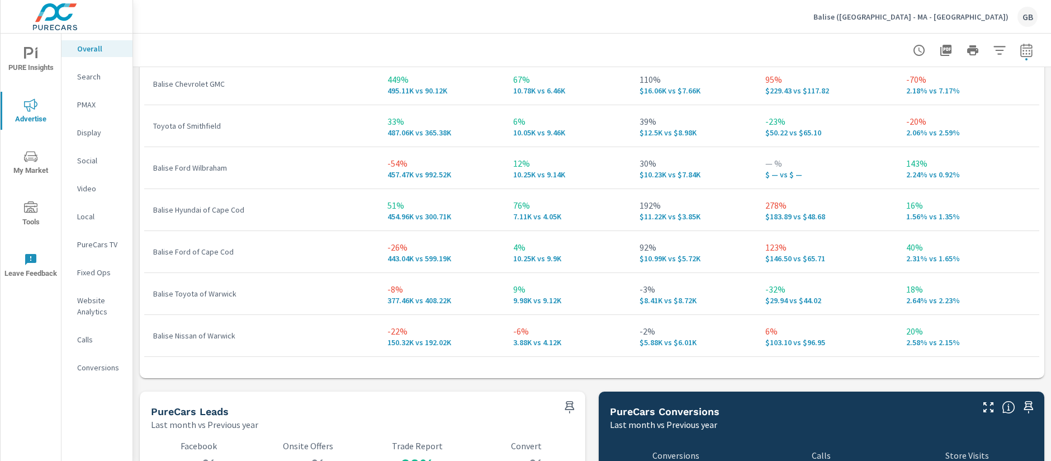
scroll to position [1957, 0]
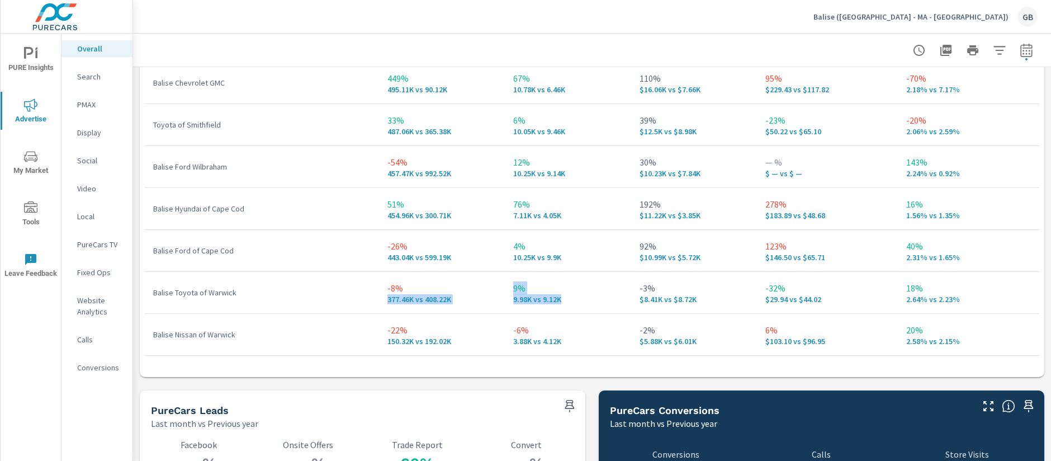
drag, startPoint x: 525, startPoint y: 292, endPoint x: 489, endPoint y: 280, distance: 38.9
click at [489, 280] on tr "Balise Toyota of Warwick -8% 377.46K vs 408.22K 9% 9.98K vs 9.12K -3% $8.41K vs…" at bounding box center [591, 293] width 895 height 42
click at [523, 293] on p "9%" at bounding box center [567, 287] width 108 height 13
drag, startPoint x: 555, startPoint y: 303, endPoint x: 499, endPoint y: 289, distance: 58.2
click at [504, 289] on td "9% 9.98K vs 9.12K" at bounding box center [567, 292] width 126 height 40
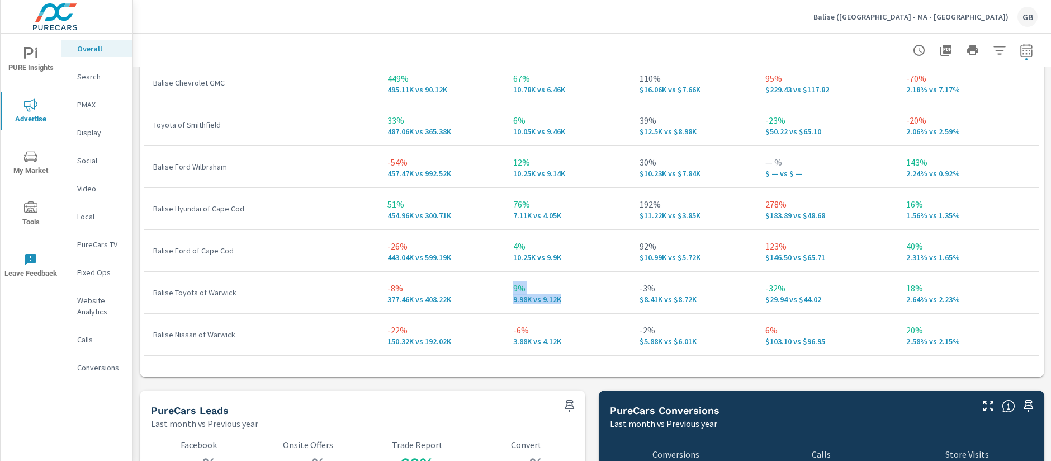
click at [504, 291] on td "9% 9.98K vs 9.12K" at bounding box center [567, 292] width 126 height 40
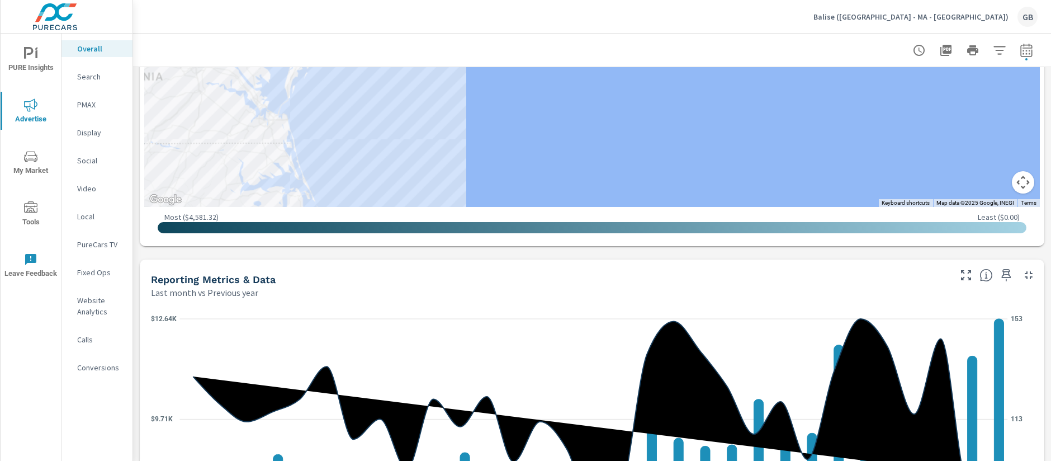
scroll to position [419, 0]
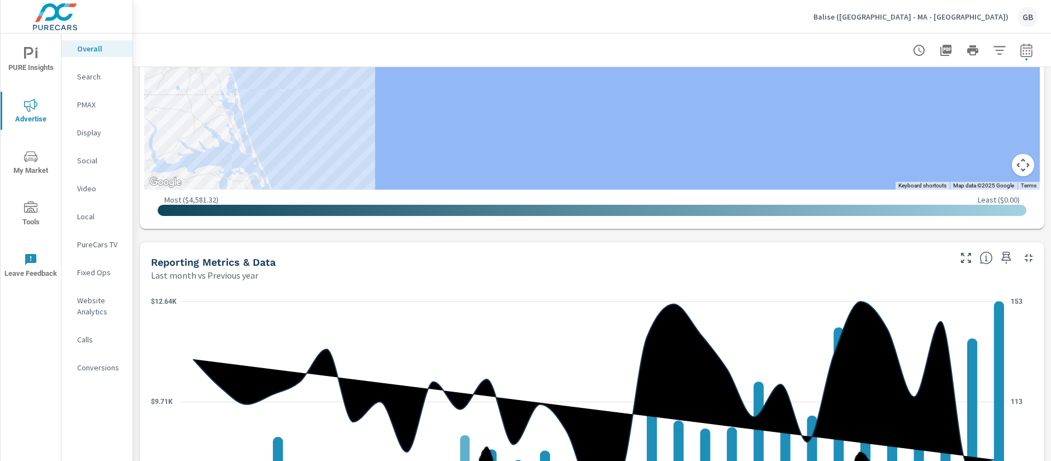
scroll to position [1398, 0]
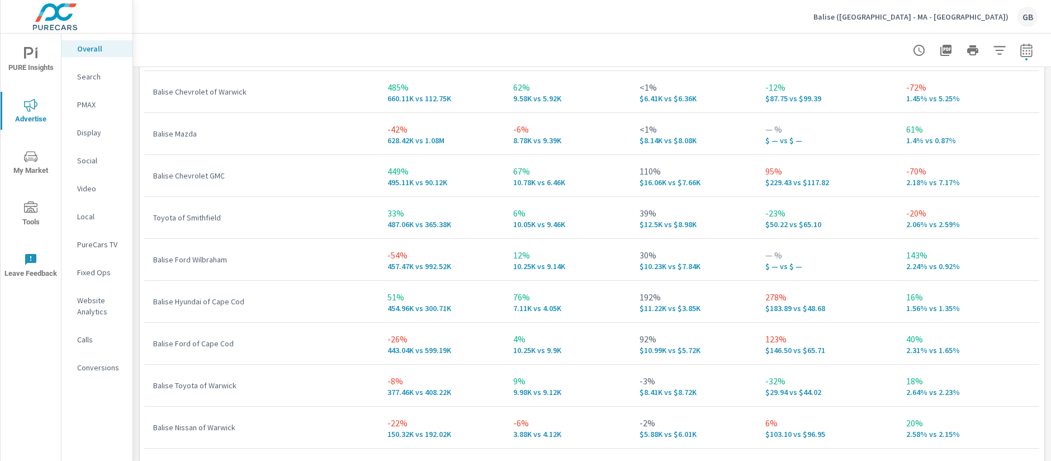
scroll to position [1887, 0]
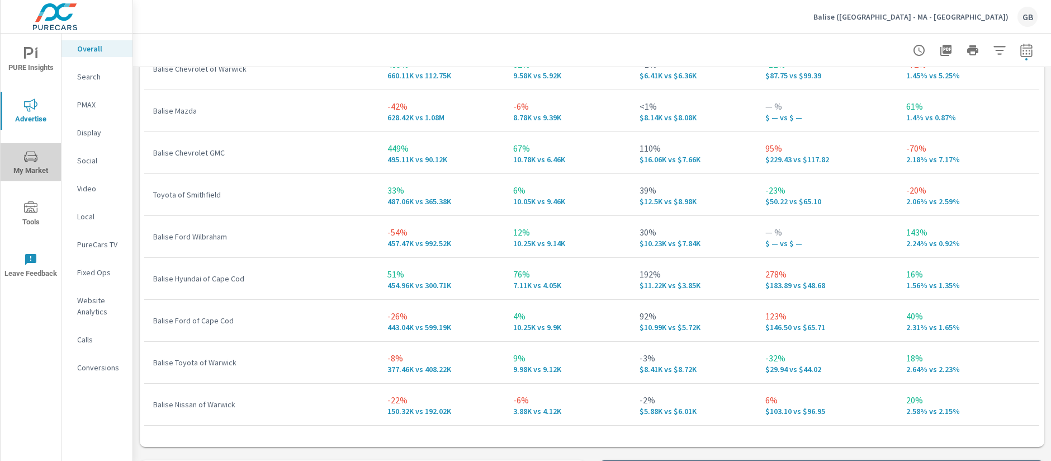
click at [19, 159] on span "My Market" at bounding box center [31, 163] width 54 height 27
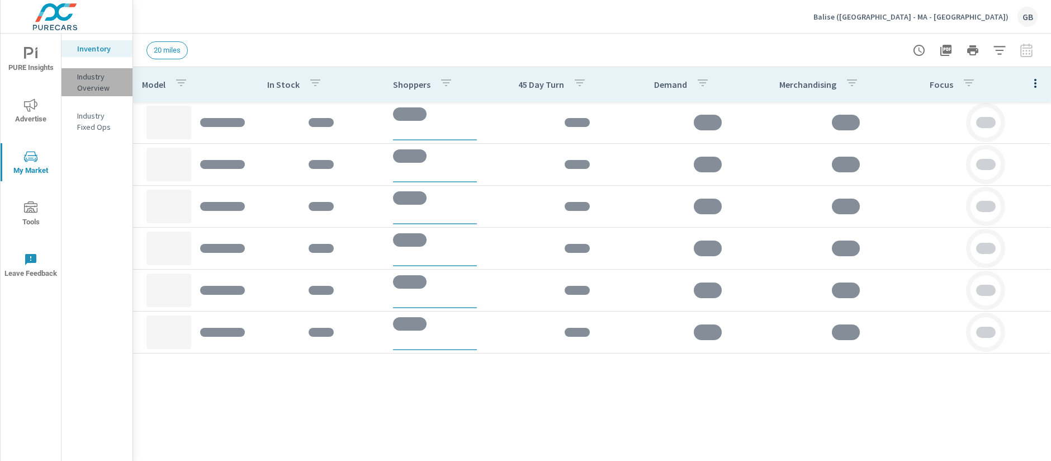
click at [92, 82] on p "Industry Overview" at bounding box center [100, 82] width 46 height 22
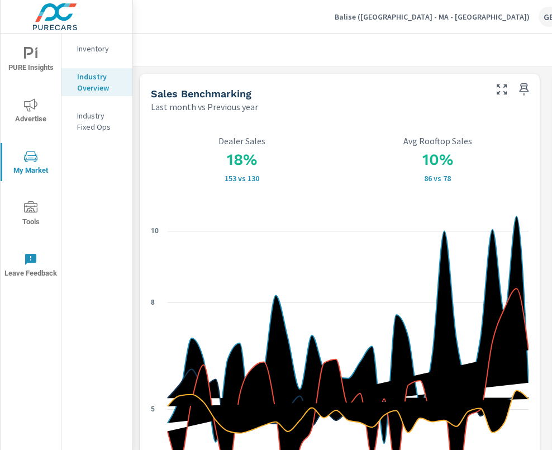
scroll to position [11, 0]
click at [363, 87] on div "Sales Benchmarking" at bounding box center [317, 93] width 333 height 13
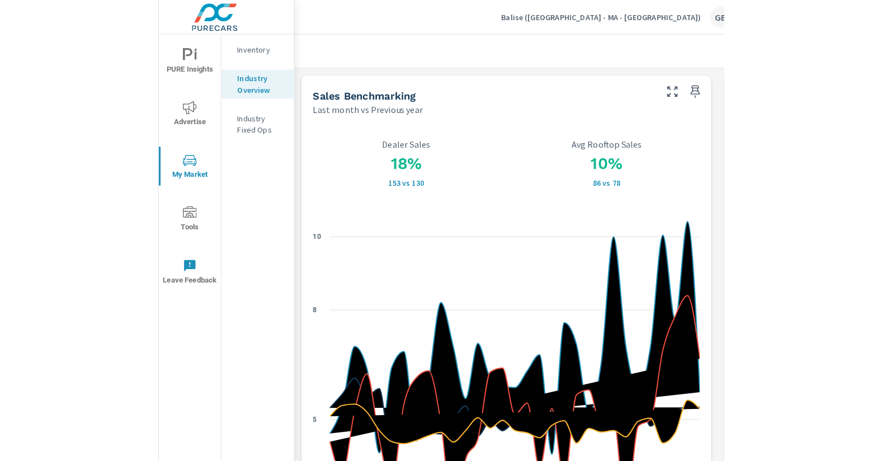
scroll to position [0, 0]
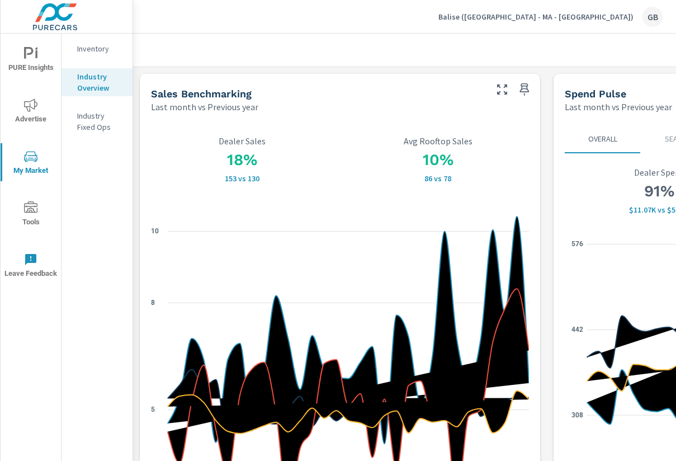
click at [381, 79] on div "Sales Benchmarking Last month vs Previous year" at bounding box center [314, 94] width 349 height 40
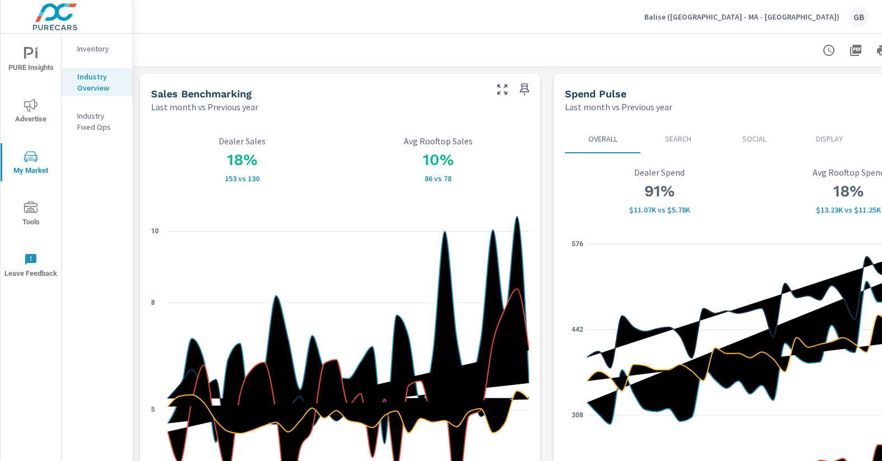
click at [19, 108] on span "Advertise" at bounding box center [31, 111] width 54 height 27
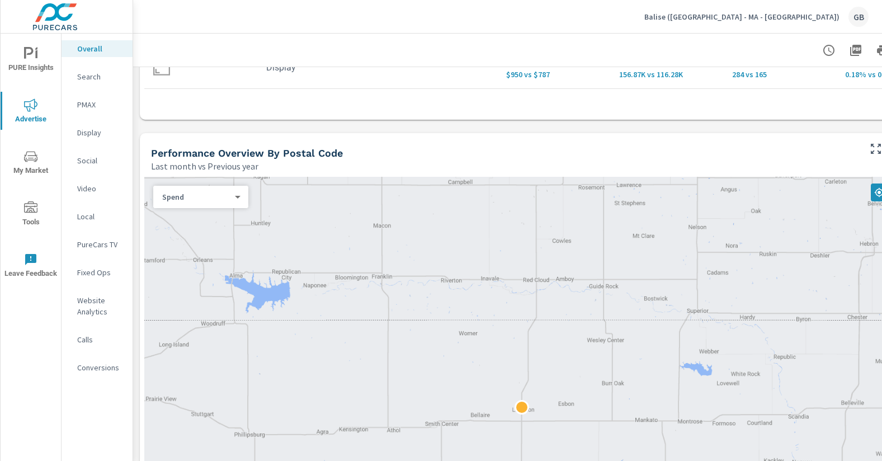
scroll to position [629, 0]
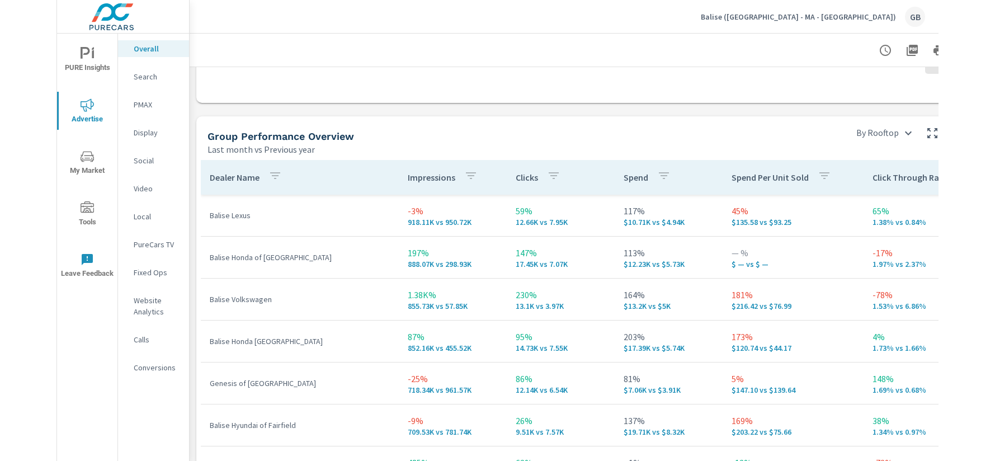
scroll to position [1537, 0]
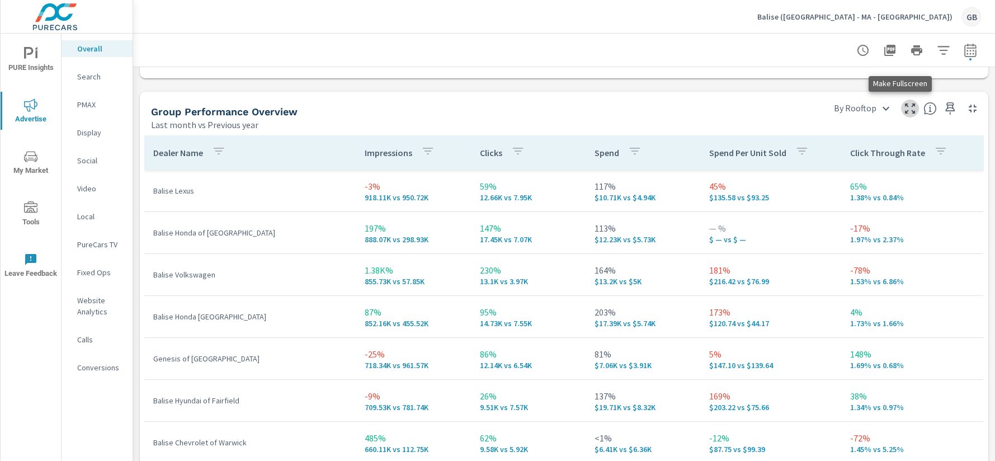
click at [903, 105] on icon "button" at bounding box center [909, 108] width 13 height 13
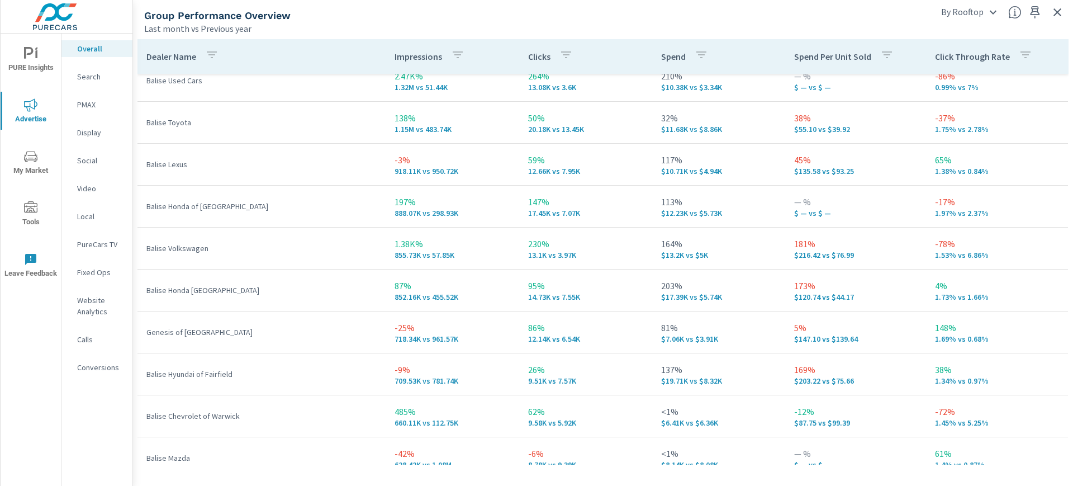
scroll to position [238, 0]
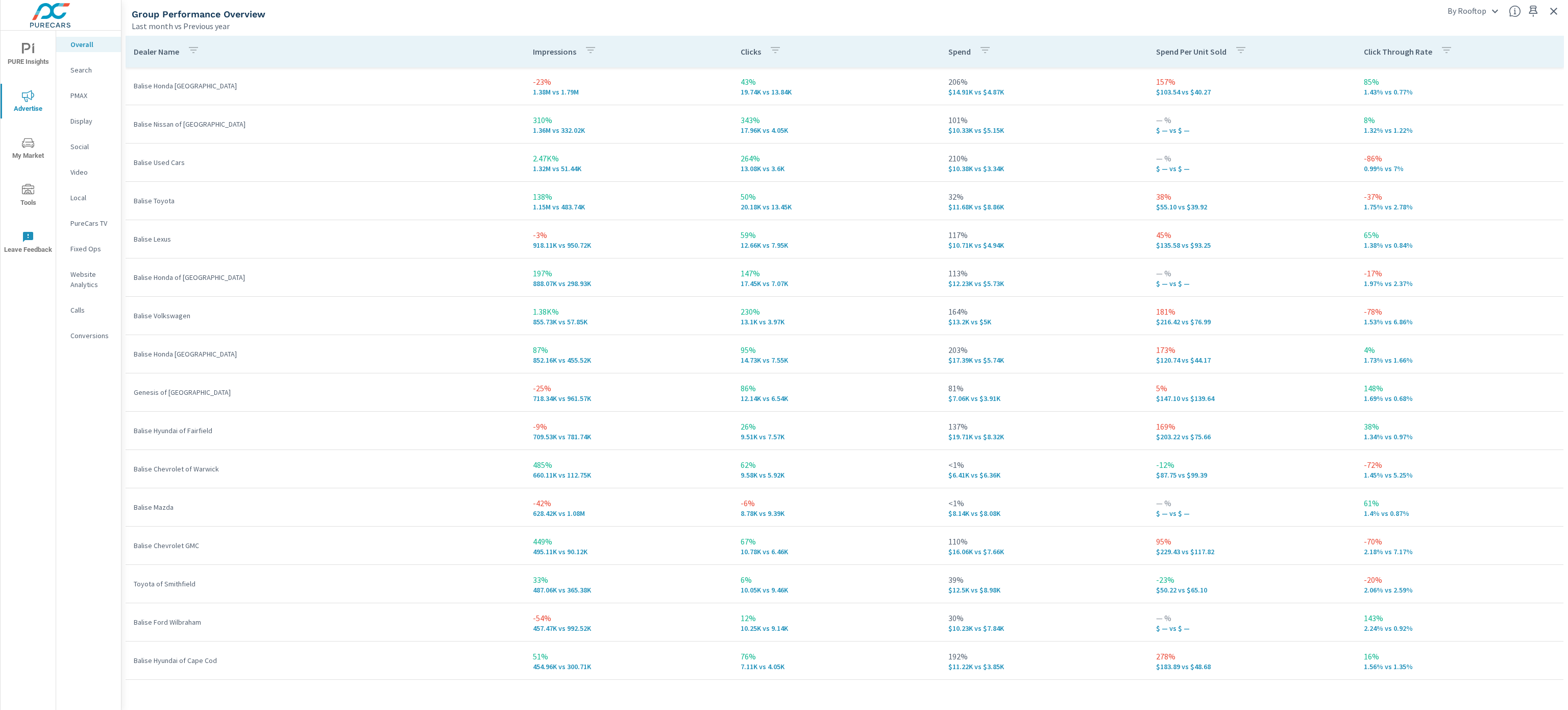
scroll to position [205, 0]
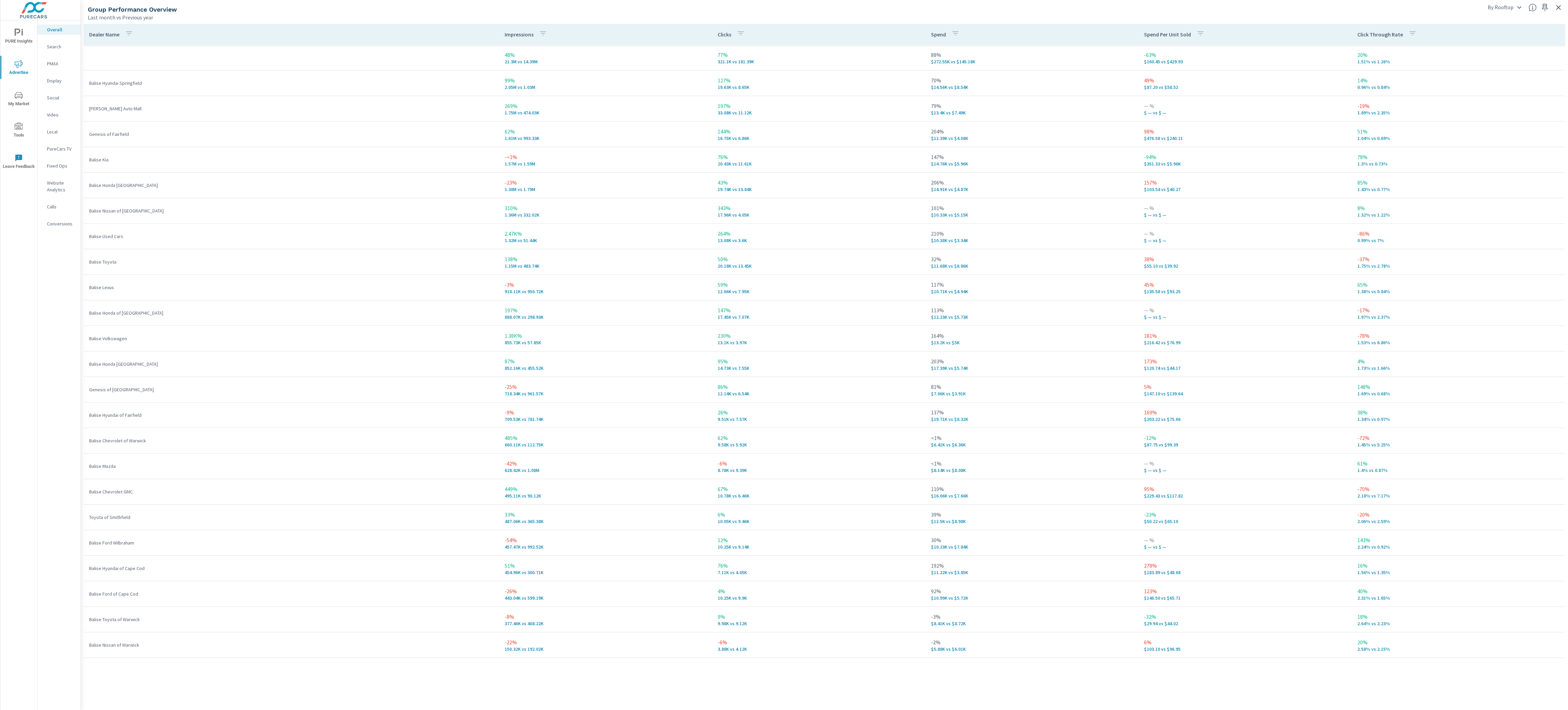
click at [604, 239] on p "0.99% vs 7%" at bounding box center [1458, 240] width 202 height 5
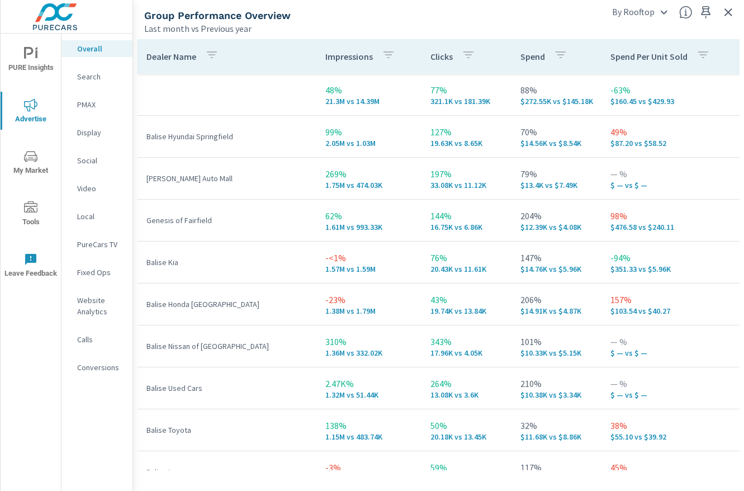
click at [472, 437] on p "20.18K vs 13.45K" at bounding box center [466, 436] width 72 height 9
drag, startPoint x: 153, startPoint y: 426, endPoint x: 569, endPoint y: 430, distance: 415.9
click at [569, 430] on tr "Balise Toyota 138% 1.15M vs 483.74K 50% 20.18K vs 13.45K 32% $11.68K vs $8.86K …" at bounding box center [511, 430] width 746 height 42
click at [462, 437] on p "20.18K vs 13.45K" at bounding box center [466, 436] width 72 height 9
drag, startPoint x: 625, startPoint y: 186, endPoint x: 479, endPoint y: 304, distance: 188.1
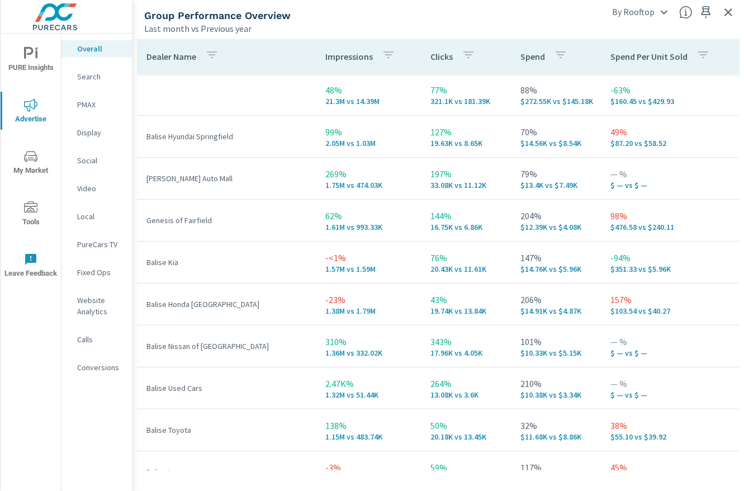
click at [625, 186] on p "$ — vs $ —" at bounding box center [671, 185] width 123 height 9
click at [576, 31] on div "Last month vs Previous year" at bounding box center [370, 28] width 452 height 13
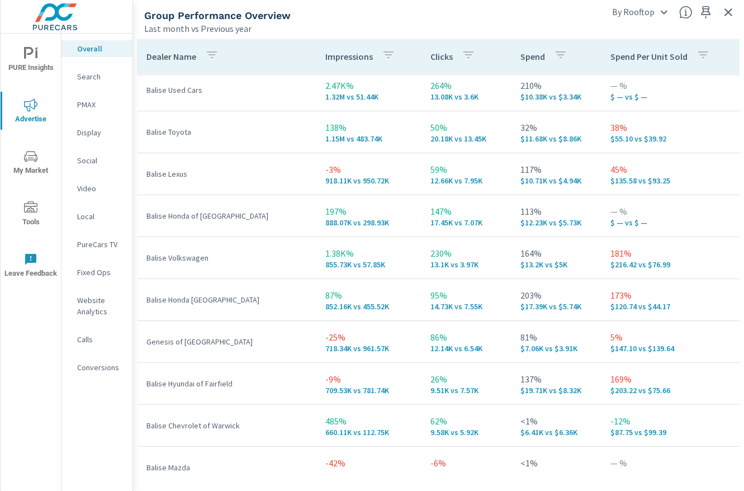
scroll to position [372, 0]
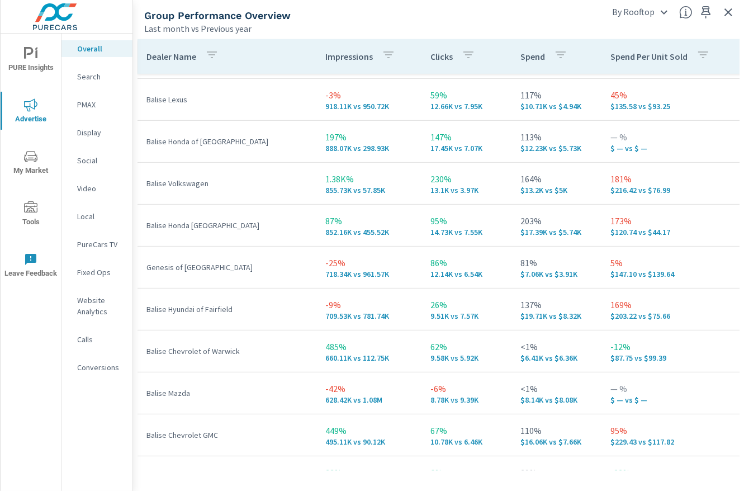
click at [580, 225] on p "203%" at bounding box center [556, 220] width 72 height 13
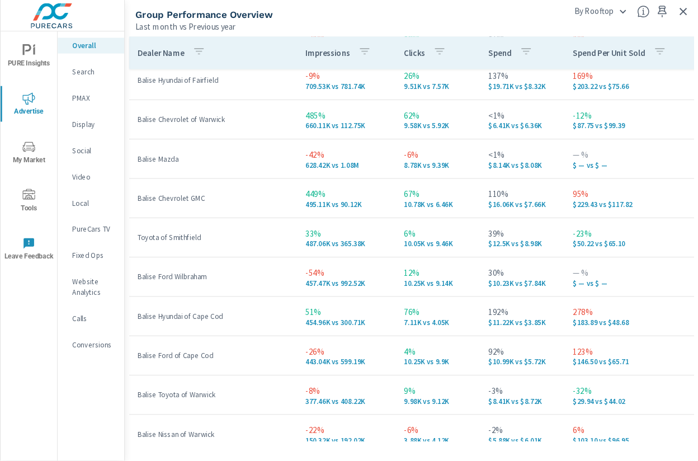
scroll to position [622, 0]
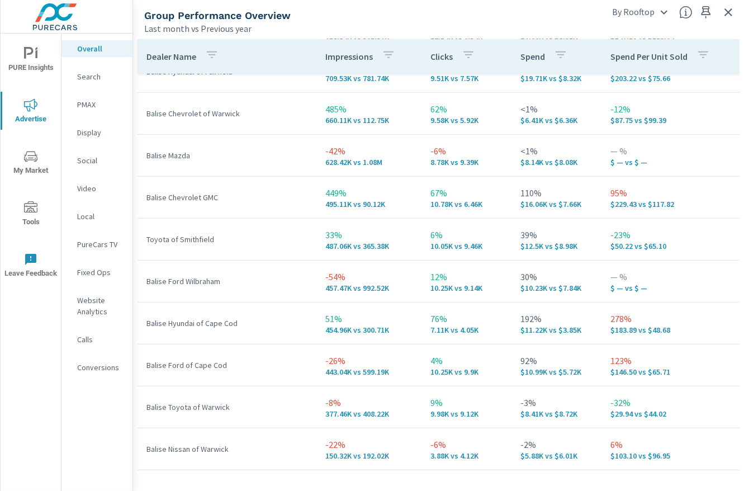
click at [584, 17] on div "Group Performance Overview" at bounding box center [370, 15] width 452 height 13
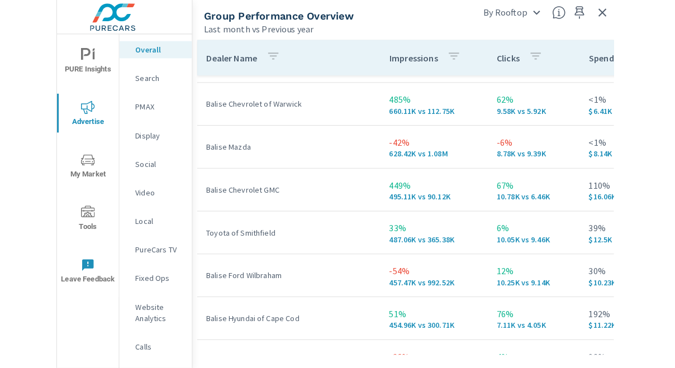
scroll to position [0, 0]
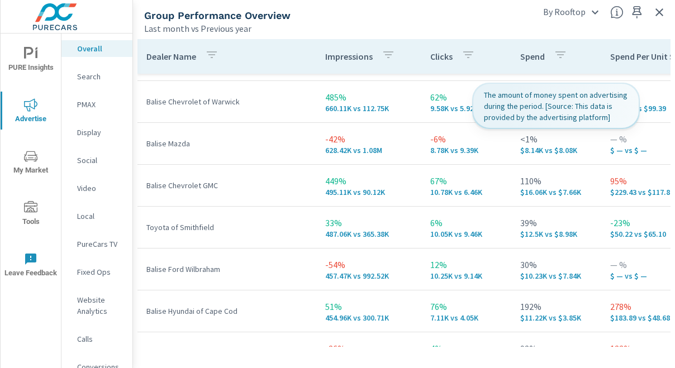
click at [588, 53] on th "Spend" at bounding box center [557, 56] width 90 height 35
